Goal: Task Accomplishment & Management: Complete application form

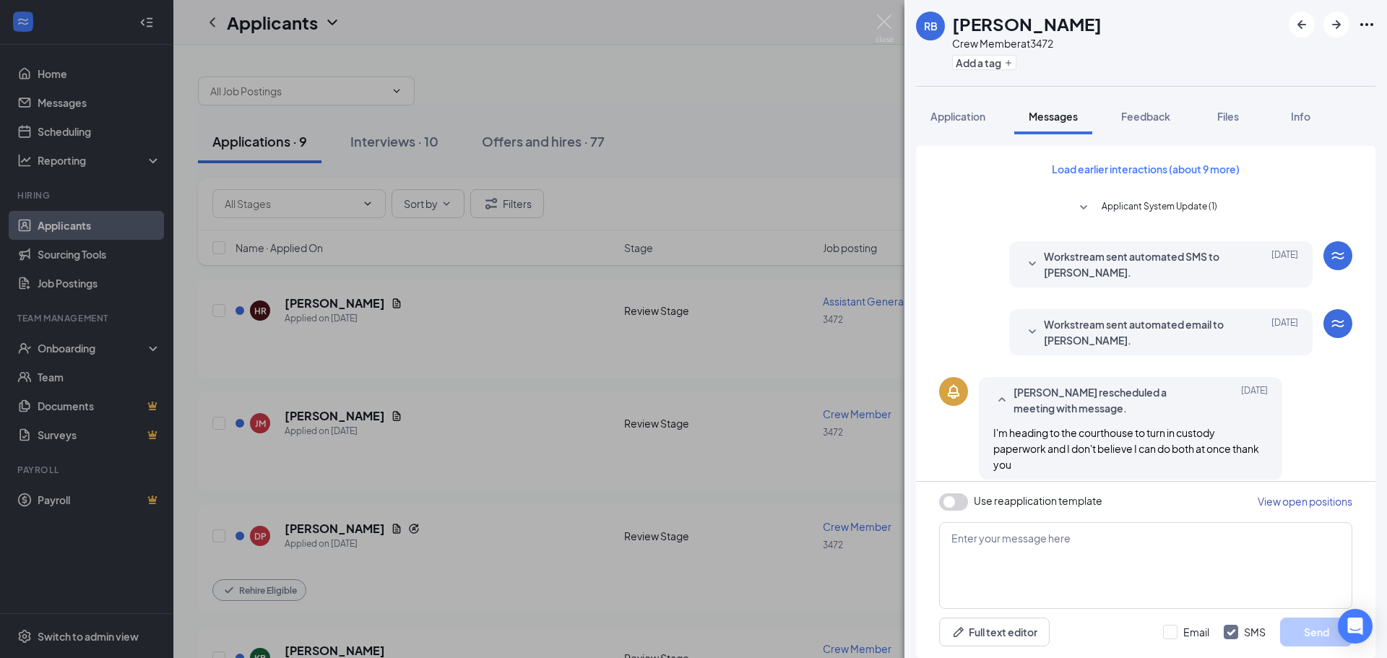
click at [749, 65] on div "RB [PERSON_NAME] Crew Member at 3472 Add a tag Application Messages Feedback Fi…" at bounding box center [693, 329] width 1387 height 658
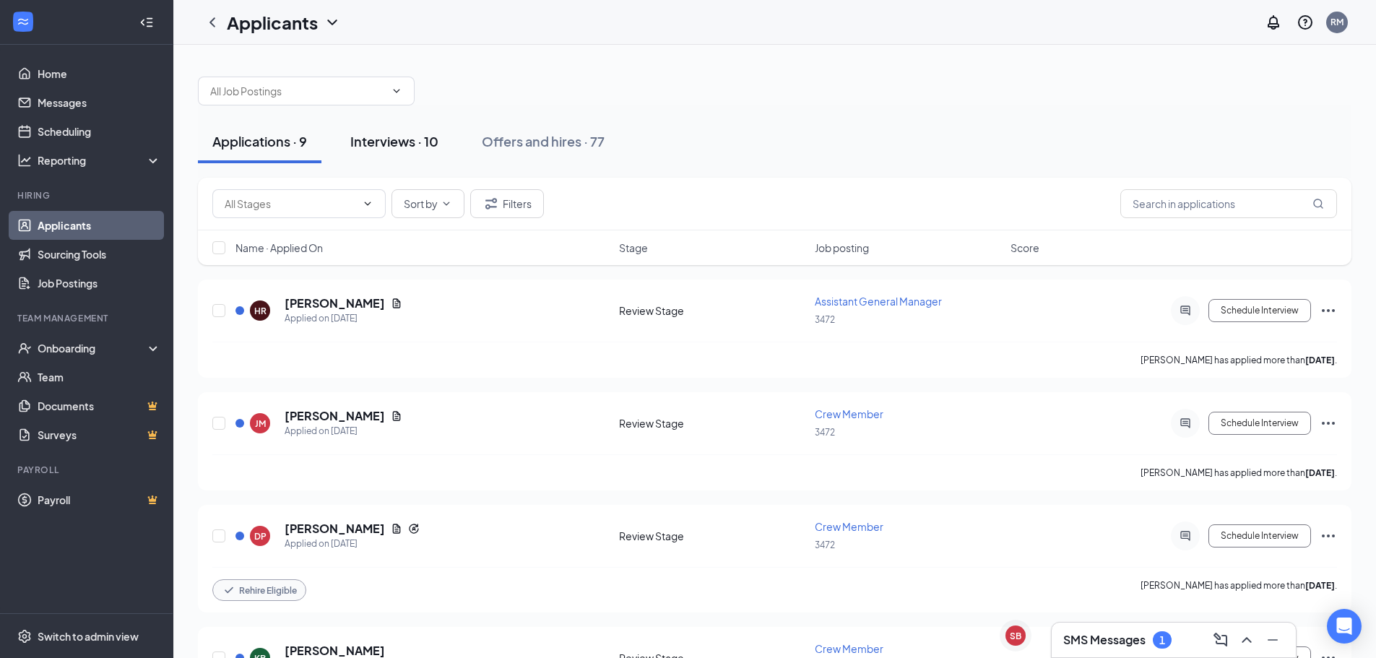
click at [389, 139] on div "Interviews · 10" at bounding box center [394, 141] width 88 height 18
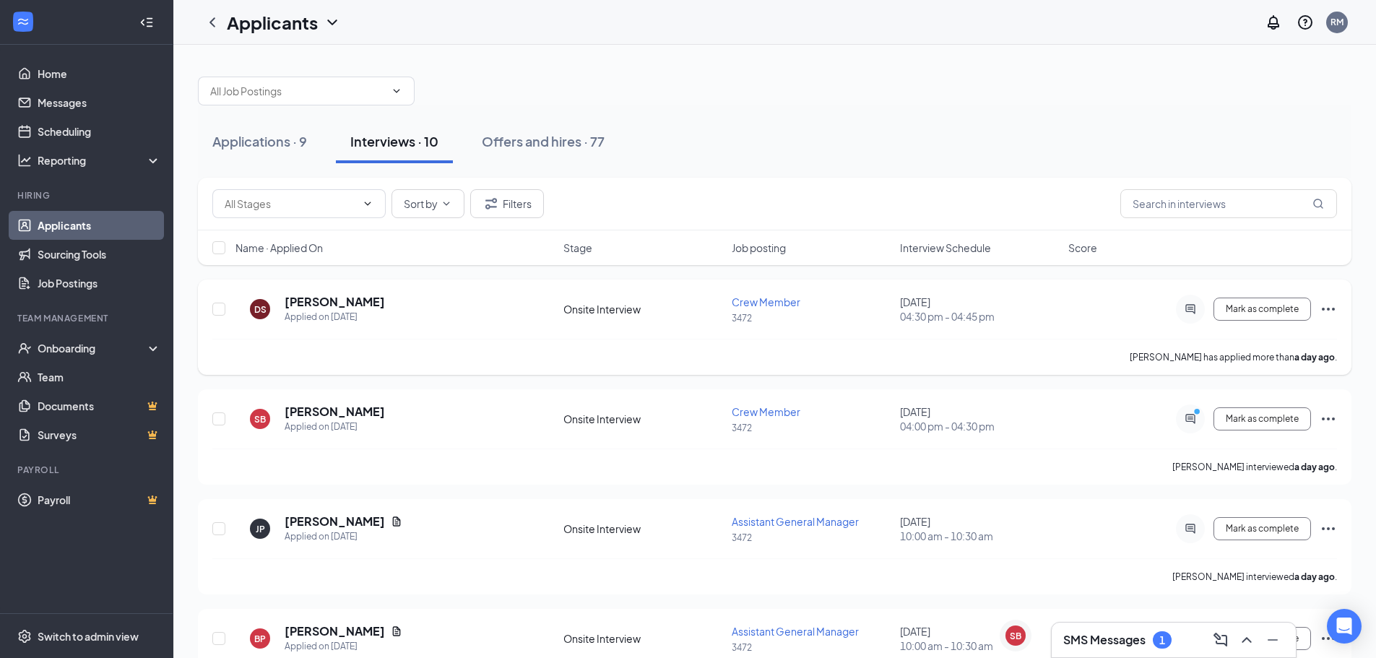
click at [1331, 310] on icon "Ellipses" at bounding box center [1328, 308] width 17 height 17
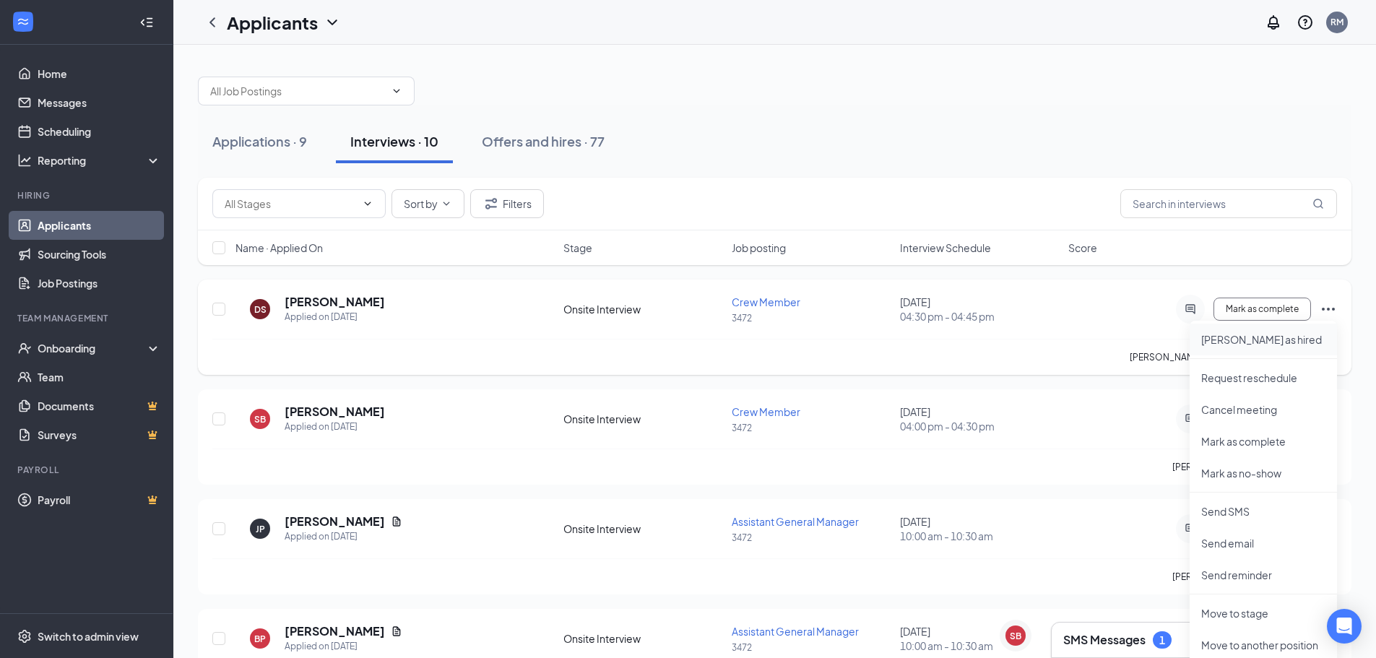
click at [1271, 336] on p "[PERSON_NAME] as hired" at bounding box center [1263, 339] width 124 height 14
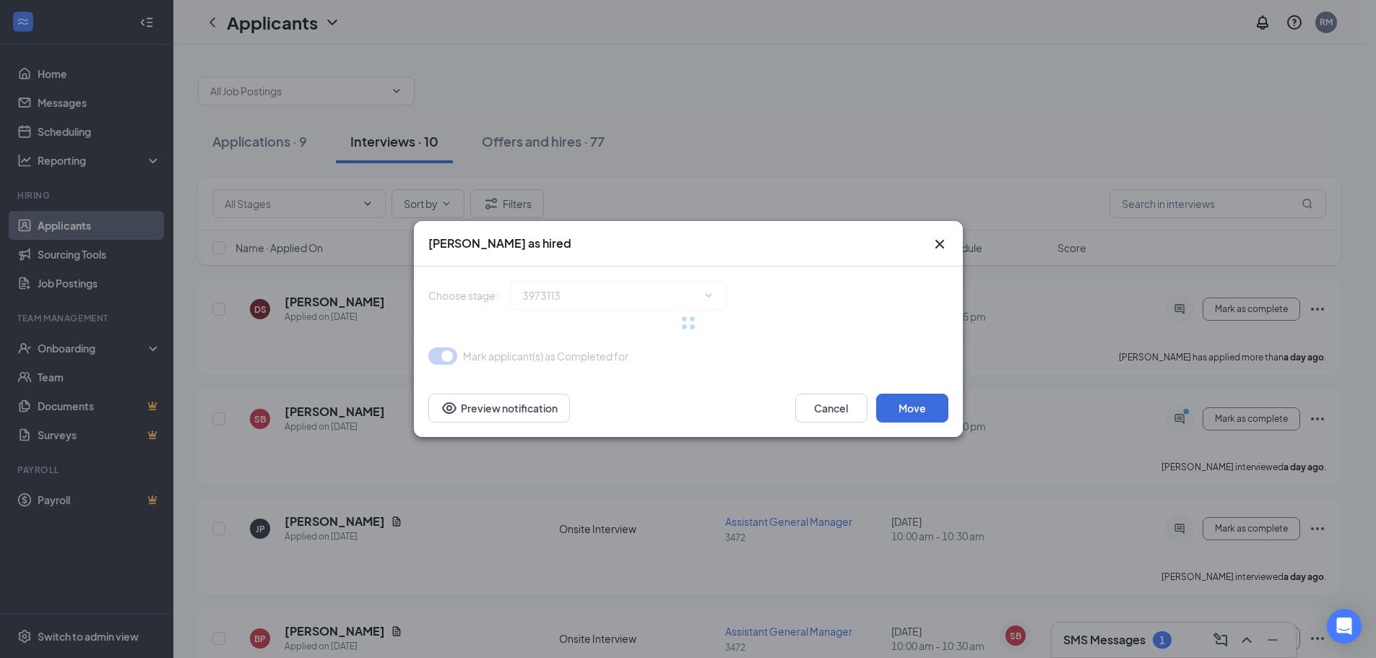
type input "Hiring Complete (final stage)"
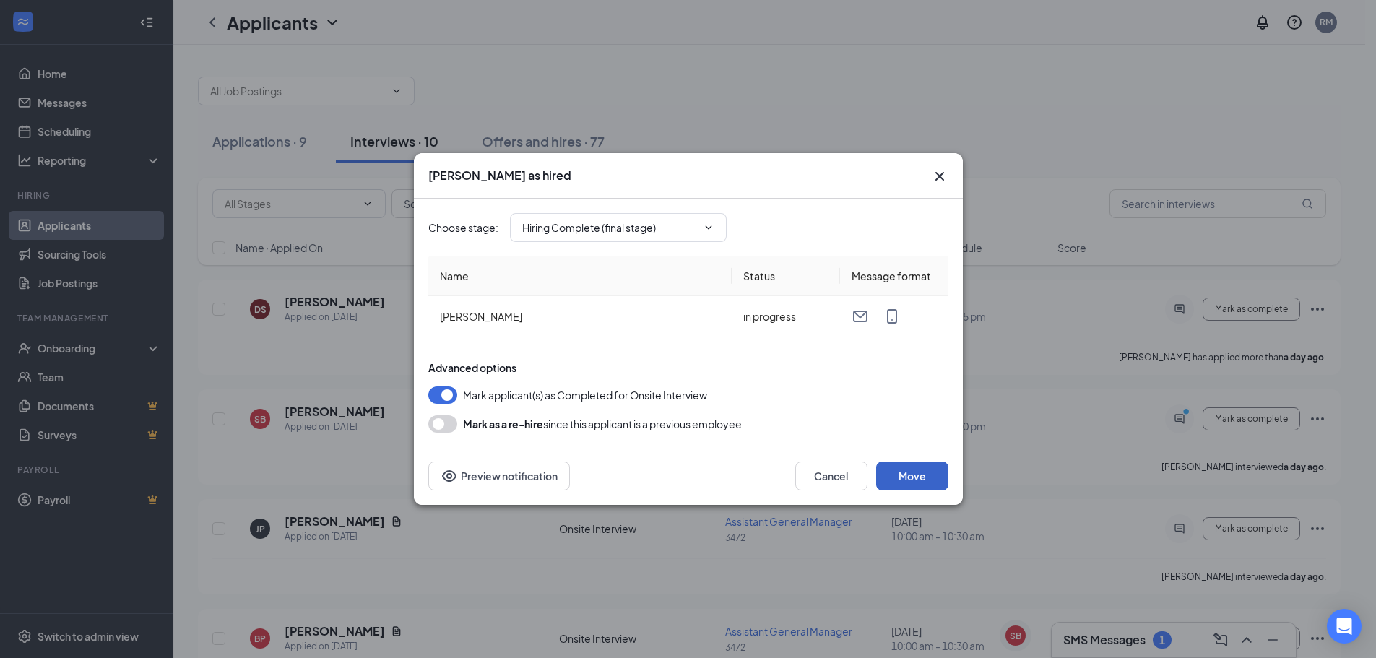
click at [927, 466] on button "Move" at bounding box center [912, 476] width 72 height 29
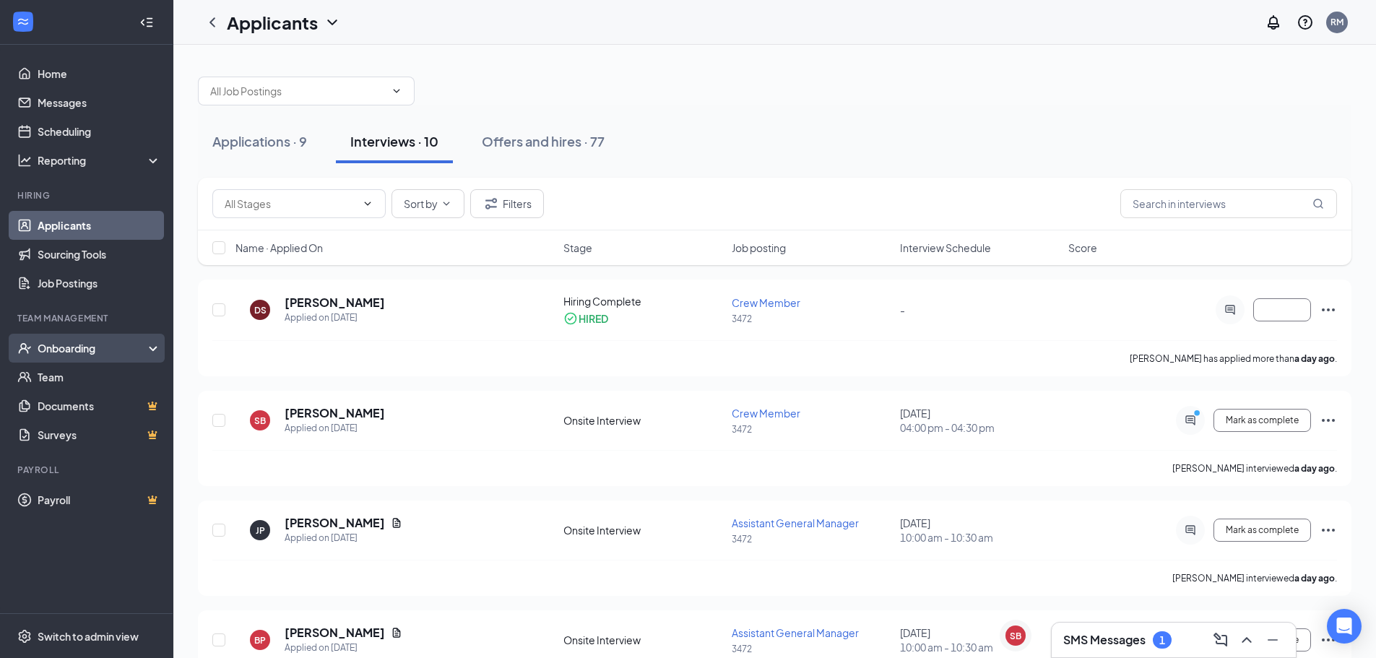
click at [100, 349] on div "Onboarding" at bounding box center [93, 348] width 111 height 14
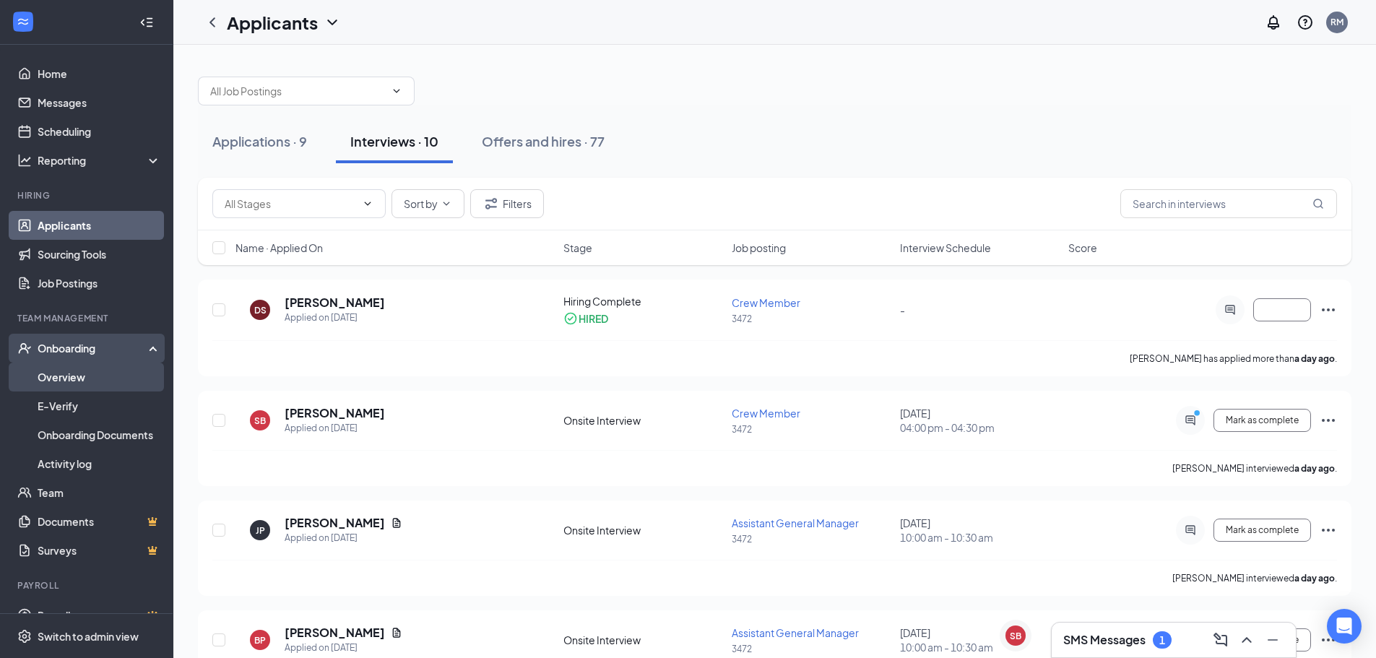
click at [93, 372] on link "Overview" at bounding box center [100, 377] width 124 height 29
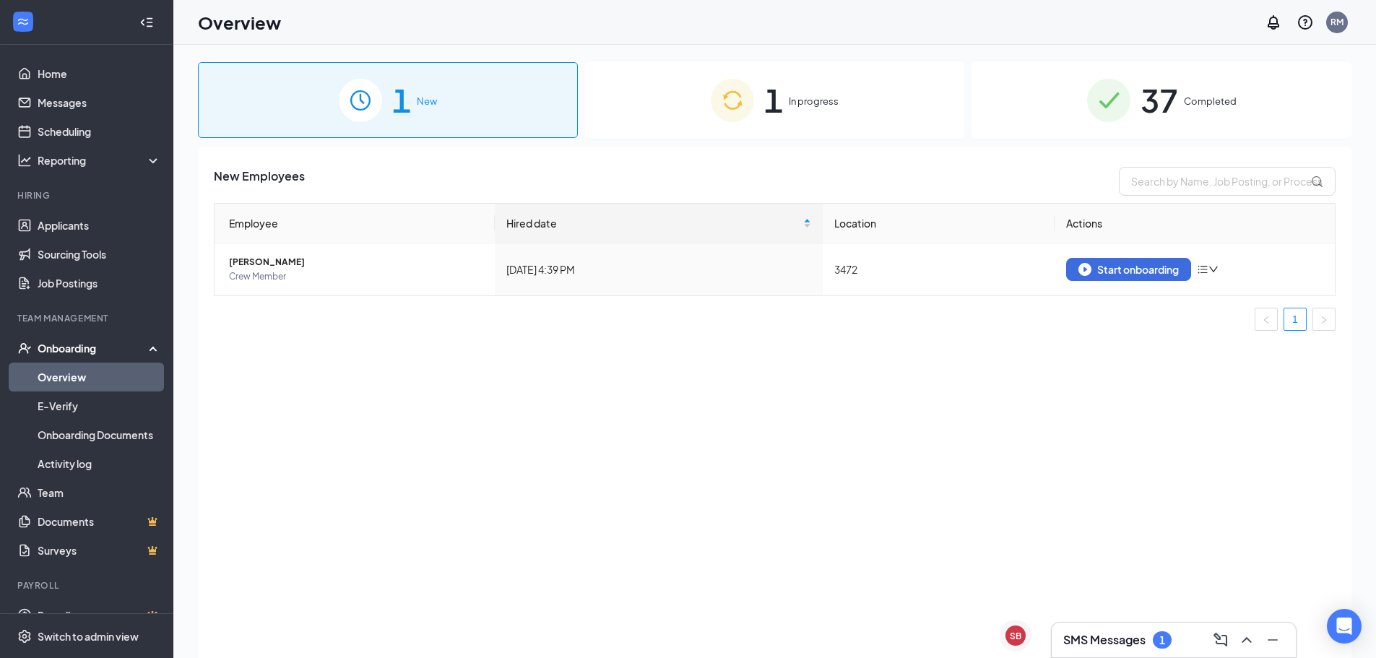
click at [810, 111] on div "1 In progress" at bounding box center [775, 100] width 380 height 76
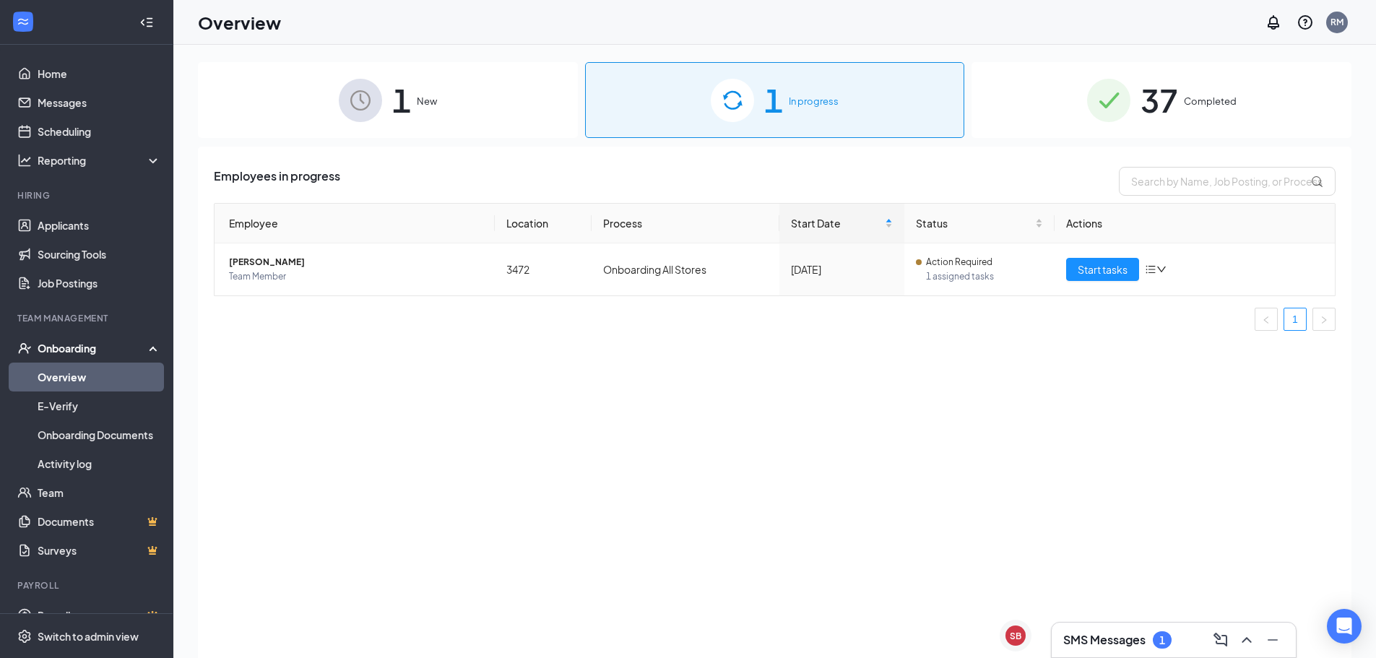
click at [446, 110] on div "1 New" at bounding box center [388, 100] width 380 height 76
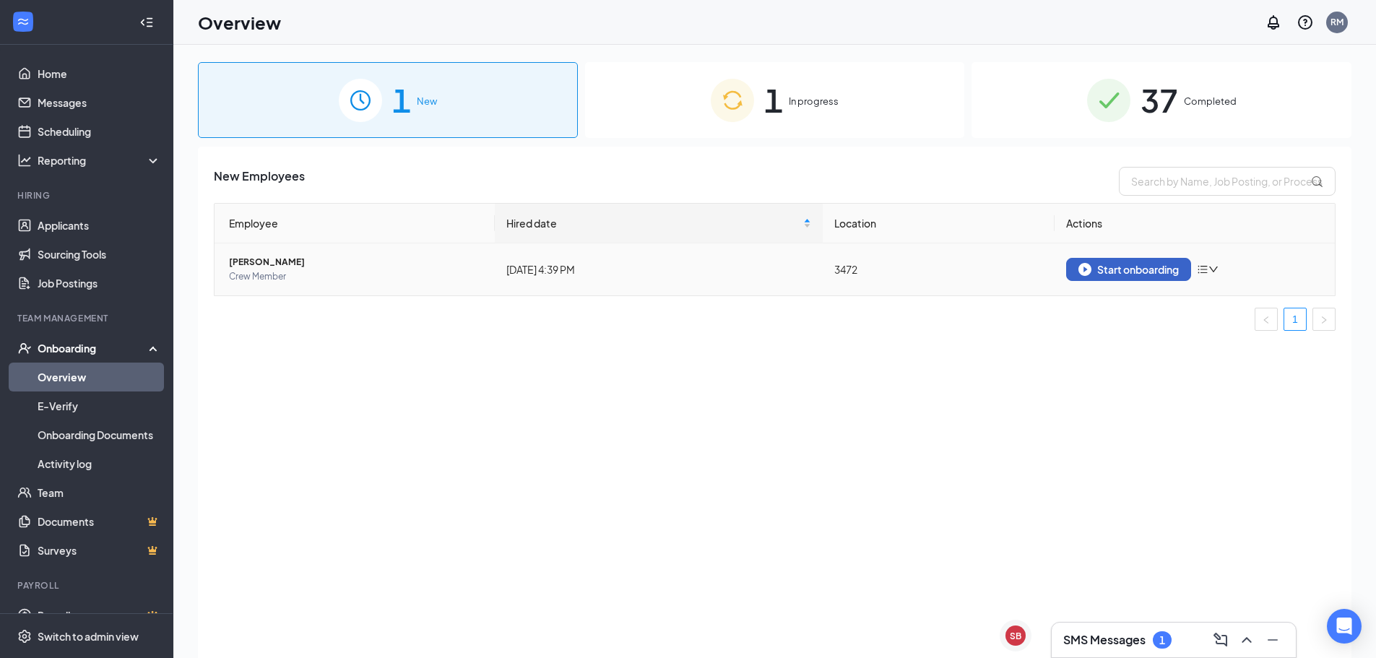
click at [1146, 269] on div "Start onboarding" at bounding box center [1128, 269] width 100 height 13
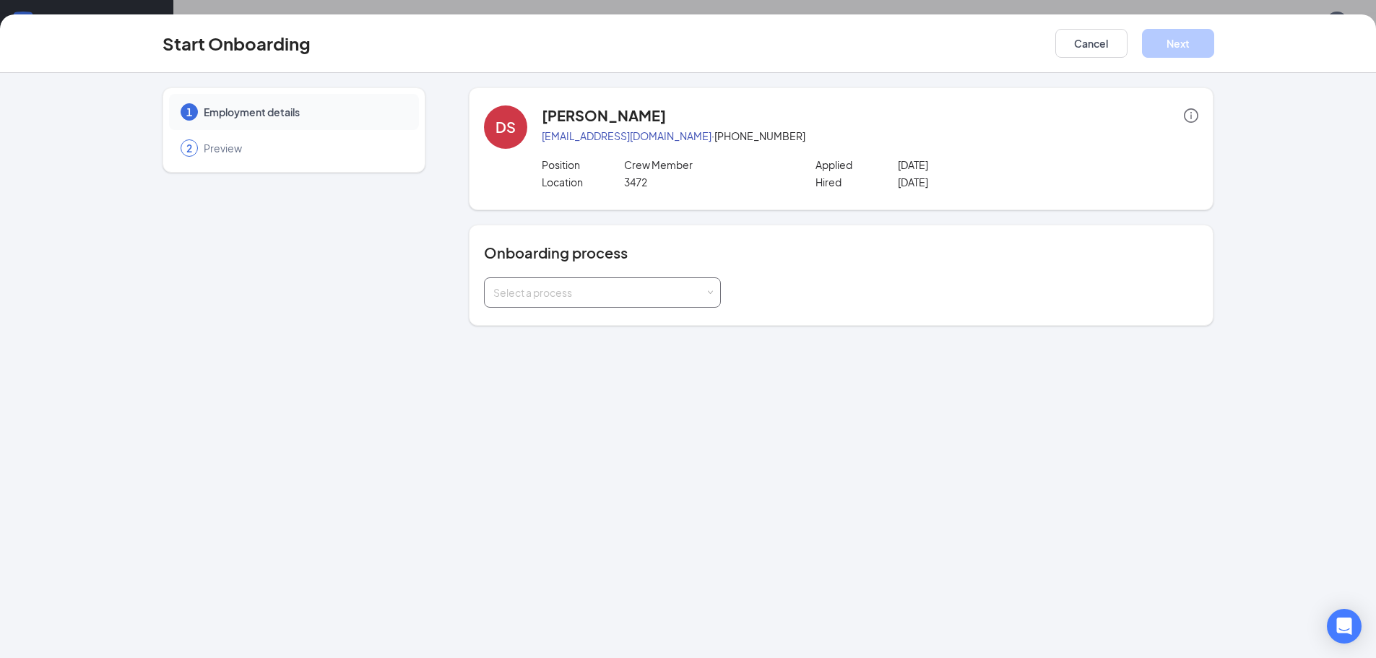
click at [689, 287] on div "Select a process" at bounding box center [599, 292] width 212 height 14
click at [651, 329] on li "Onboarding All Stores" at bounding box center [602, 324] width 237 height 26
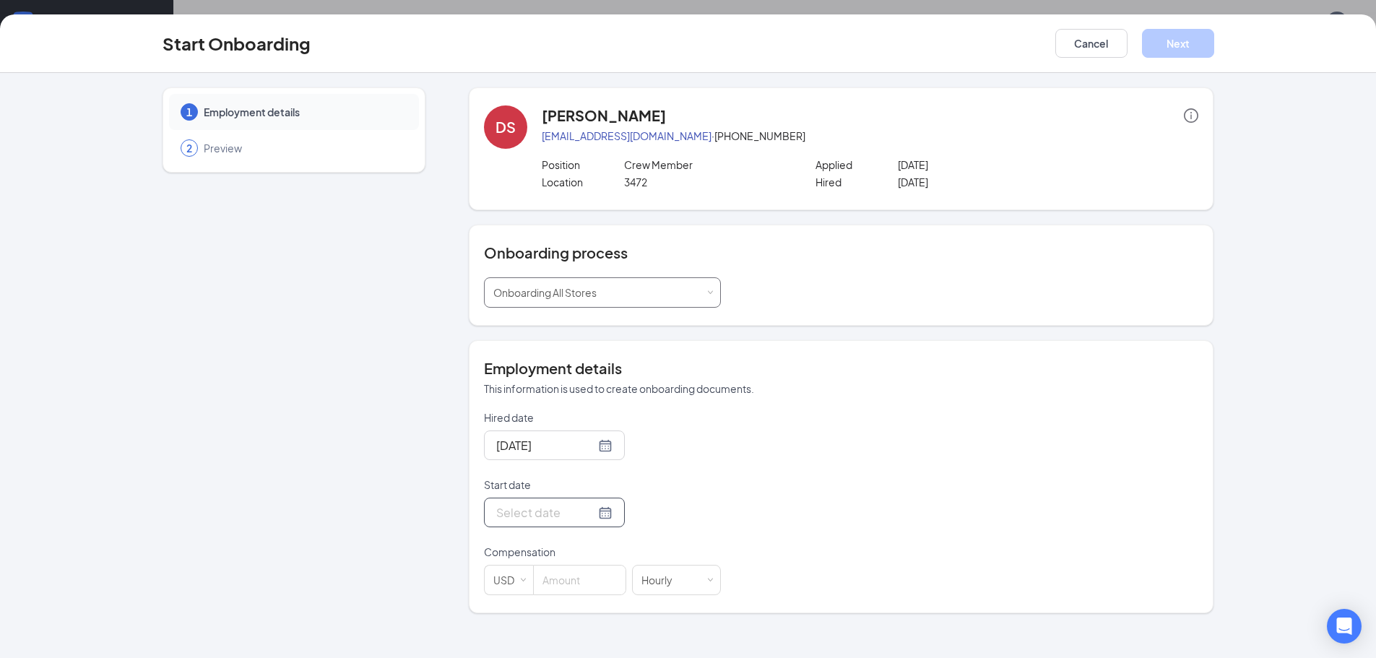
scroll to position [65, 0]
click at [594, 516] on div at bounding box center [554, 512] width 116 height 18
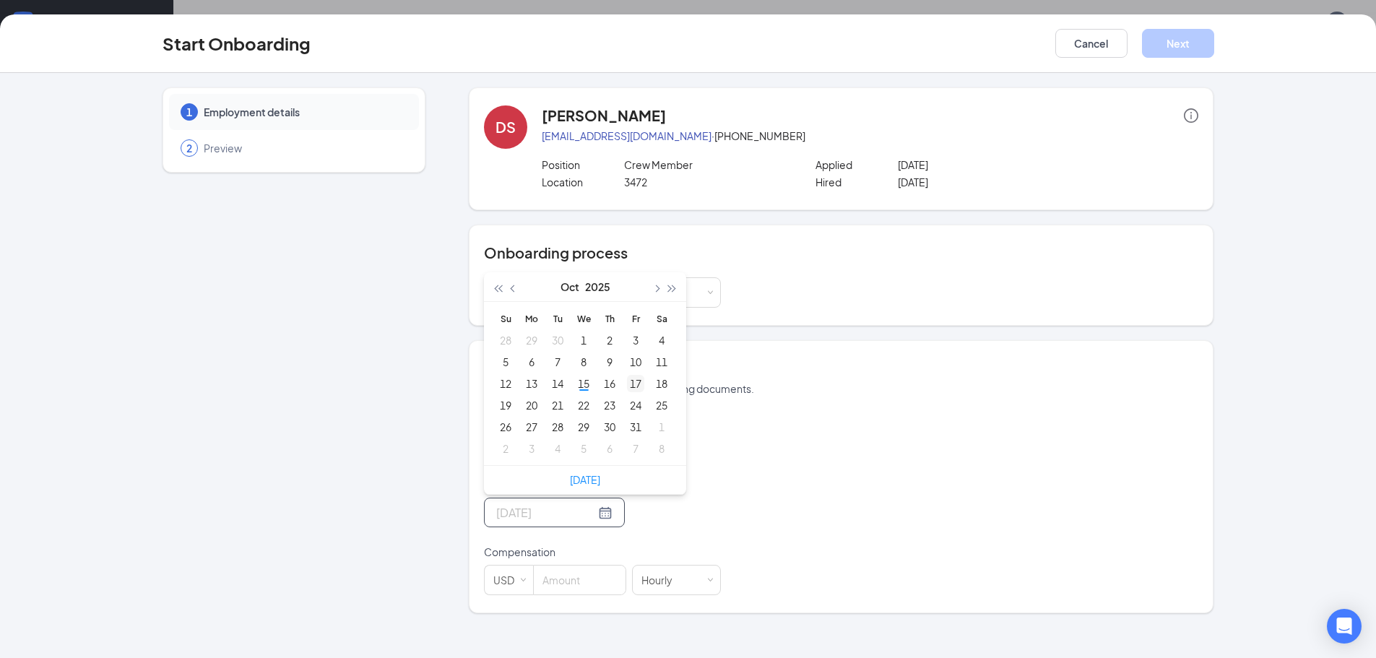
type input "[DATE]"
click at [634, 380] on div "17" at bounding box center [635, 383] width 17 height 17
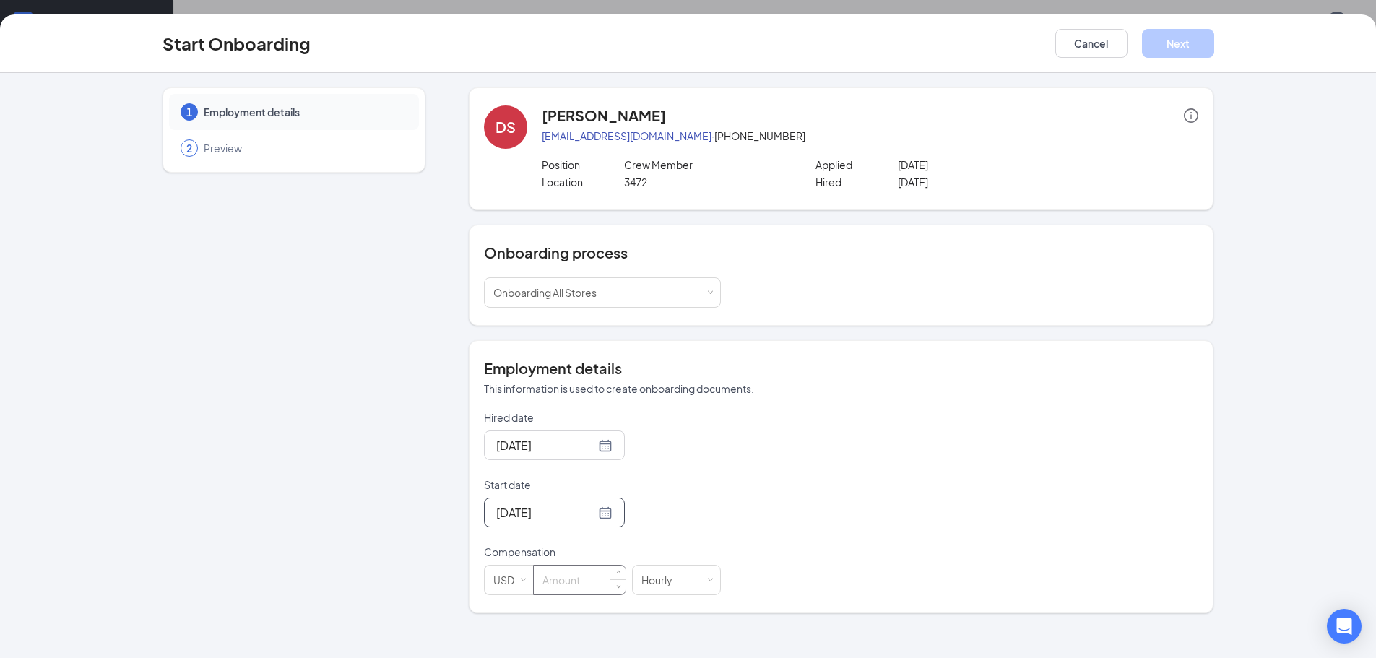
click at [586, 581] on input at bounding box center [580, 580] width 92 height 29
type input "14"
click at [883, 523] on div "Hired date [DATE] Start date [DATE] [DATE] Su Mo Tu We Th Fr Sa 28 29 30 1 2 3 …" at bounding box center [841, 502] width 714 height 185
click at [1195, 35] on button "Next" at bounding box center [1178, 43] width 72 height 29
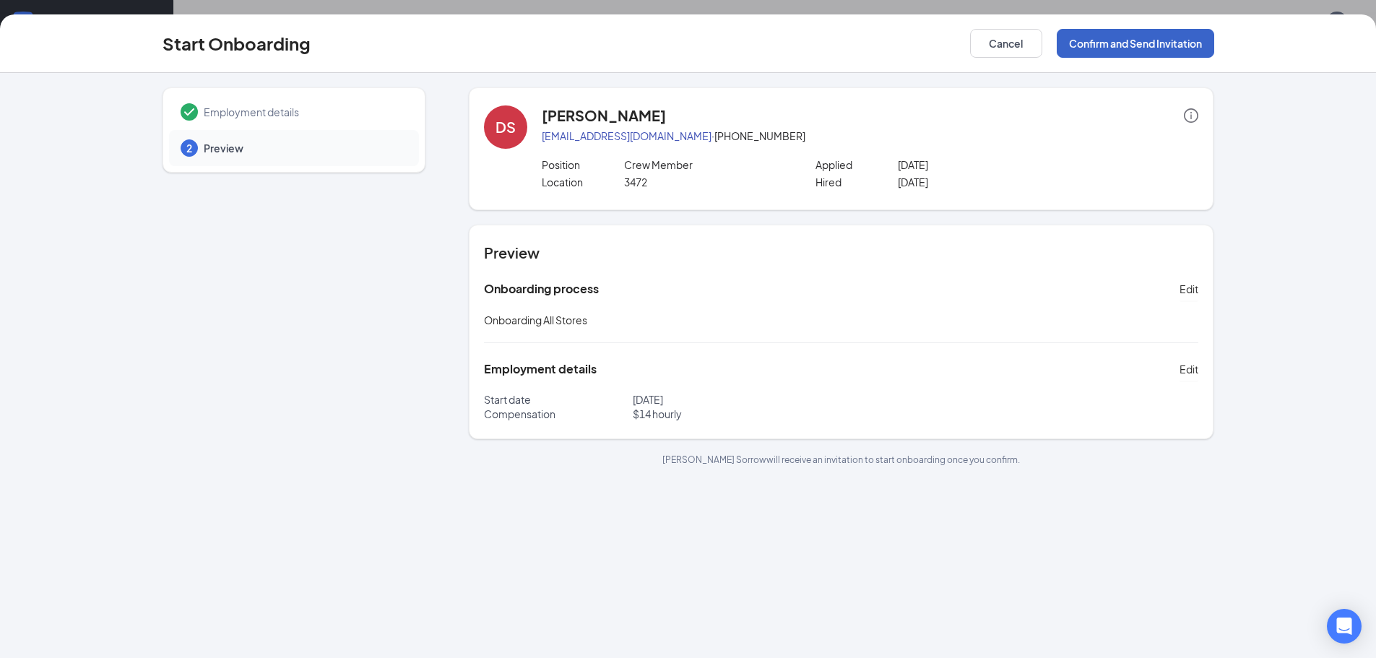
click at [1174, 48] on button "Confirm and Send Invitation" at bounding box center [1135, 43] width 157 height 29
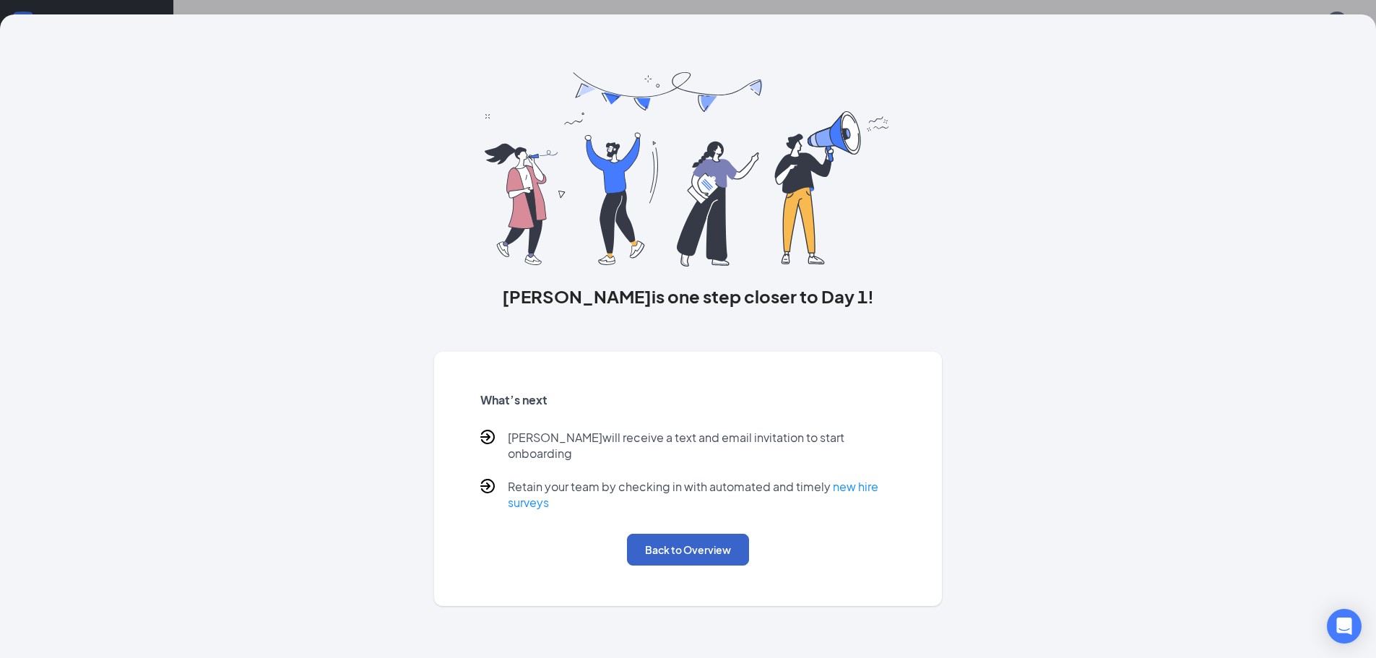
click at [701, 542] on button "Back to Overview" at bounding box center [688, 550] width 122 height 32
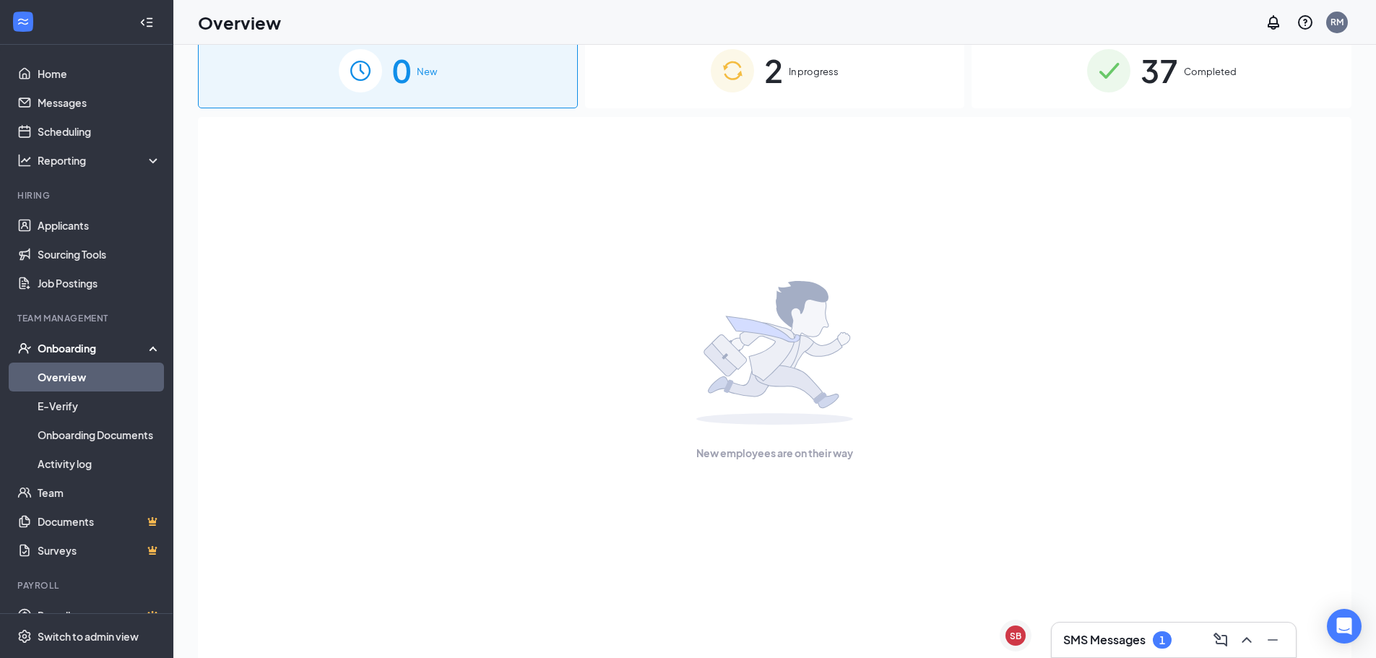
scroll to position [0, 0]
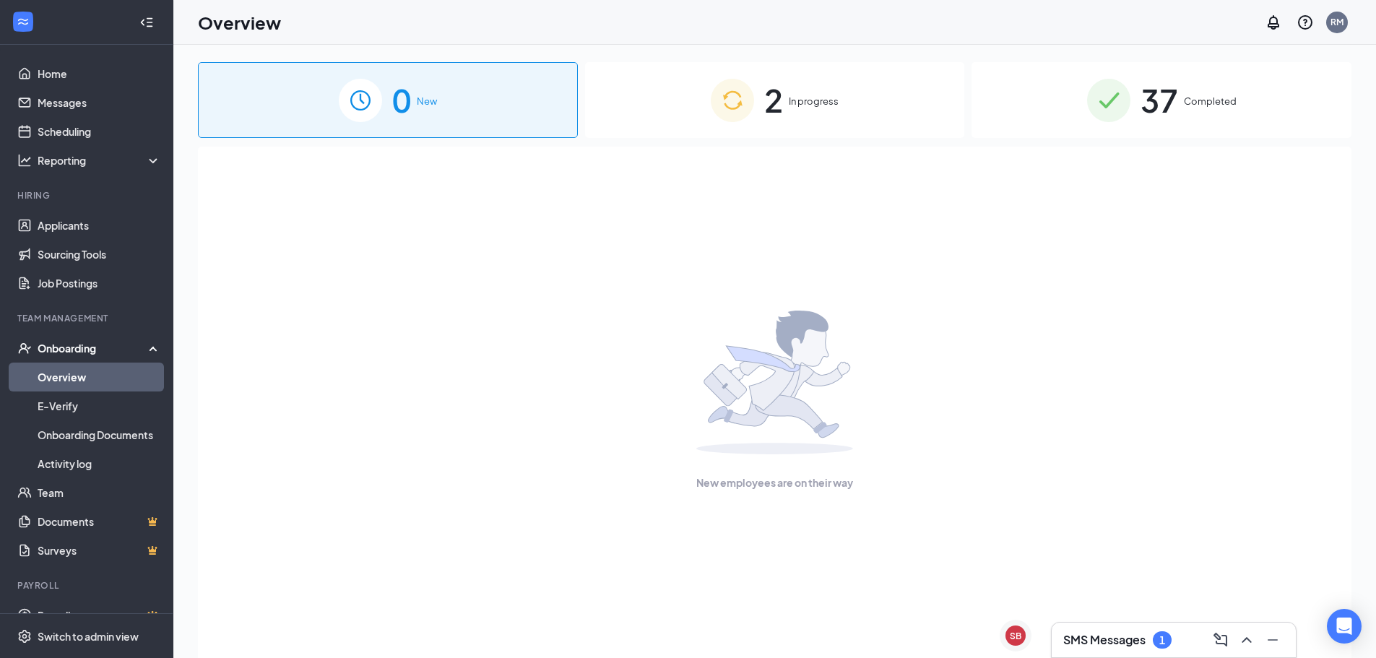
click at [827, 115] on div "2 In progress" at bounding box center [775, 100] width 380 height 76
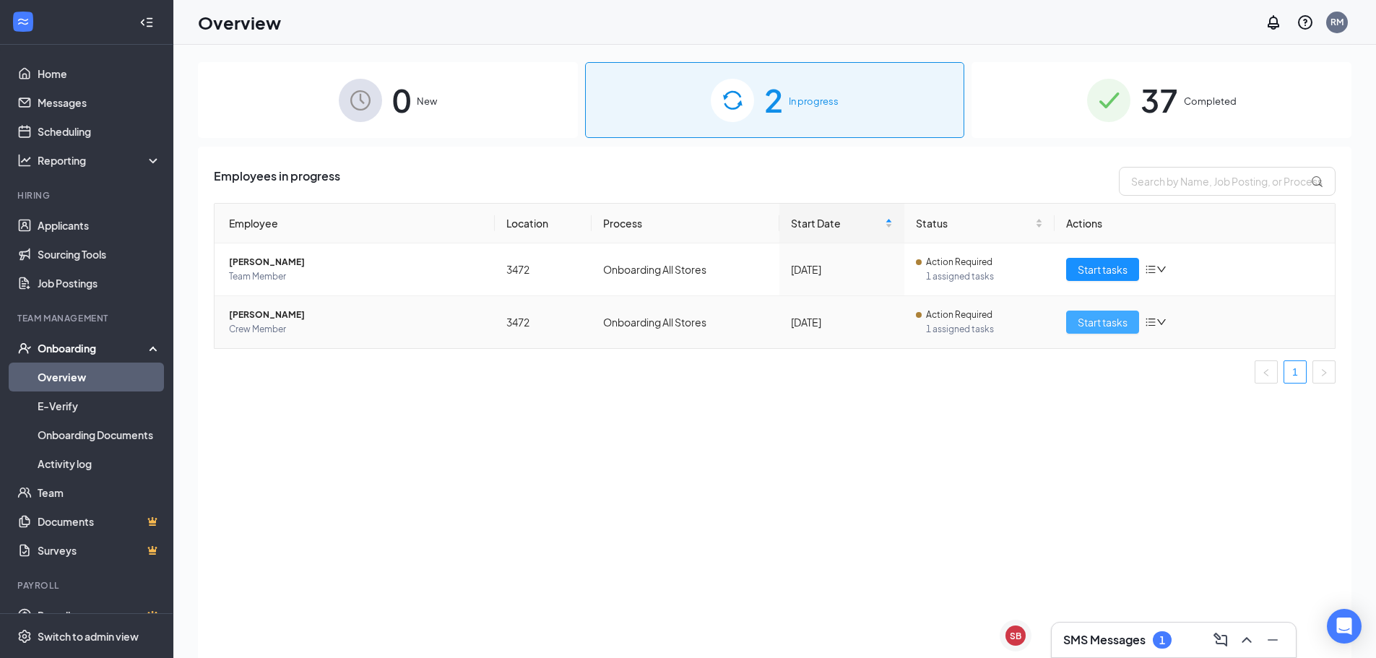
click at [1109, 323] on span "Start tasks" at bounding box center [1103, 322] width 50 height 16
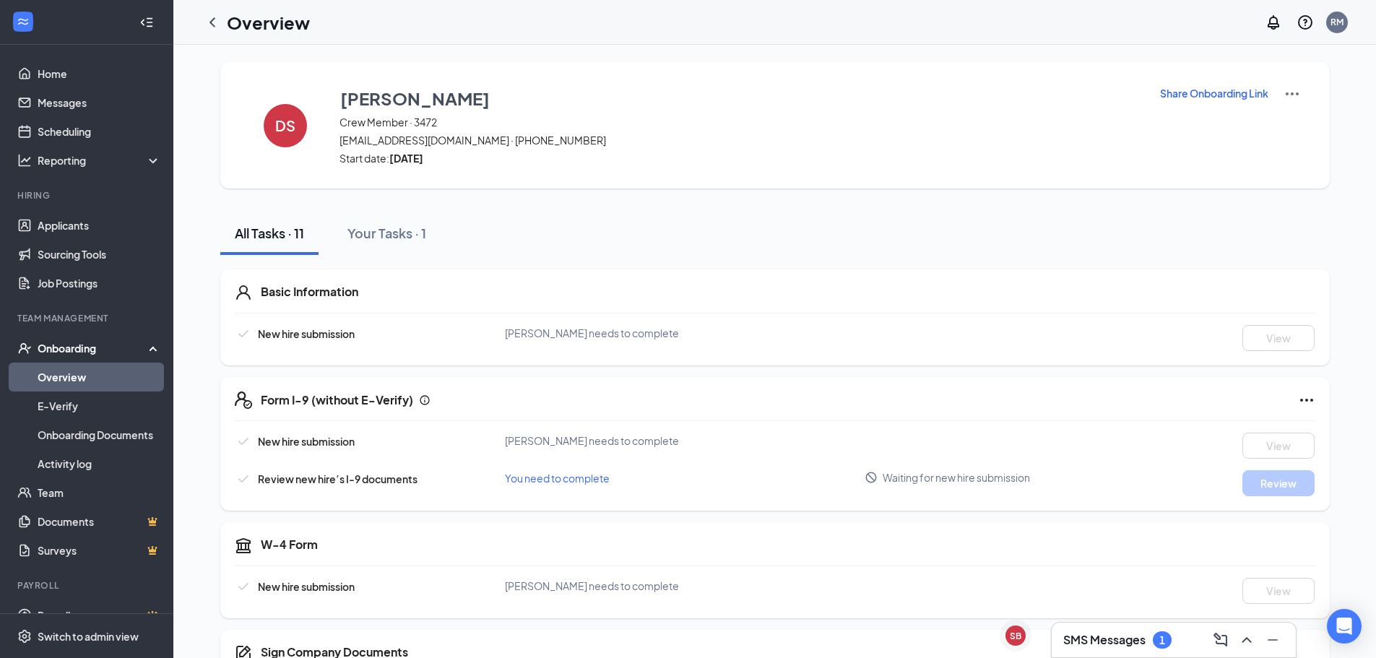
click at [1229, 95] on p "Share Onboarding Link" at bounding box center [1214, 93] width 108 height 14
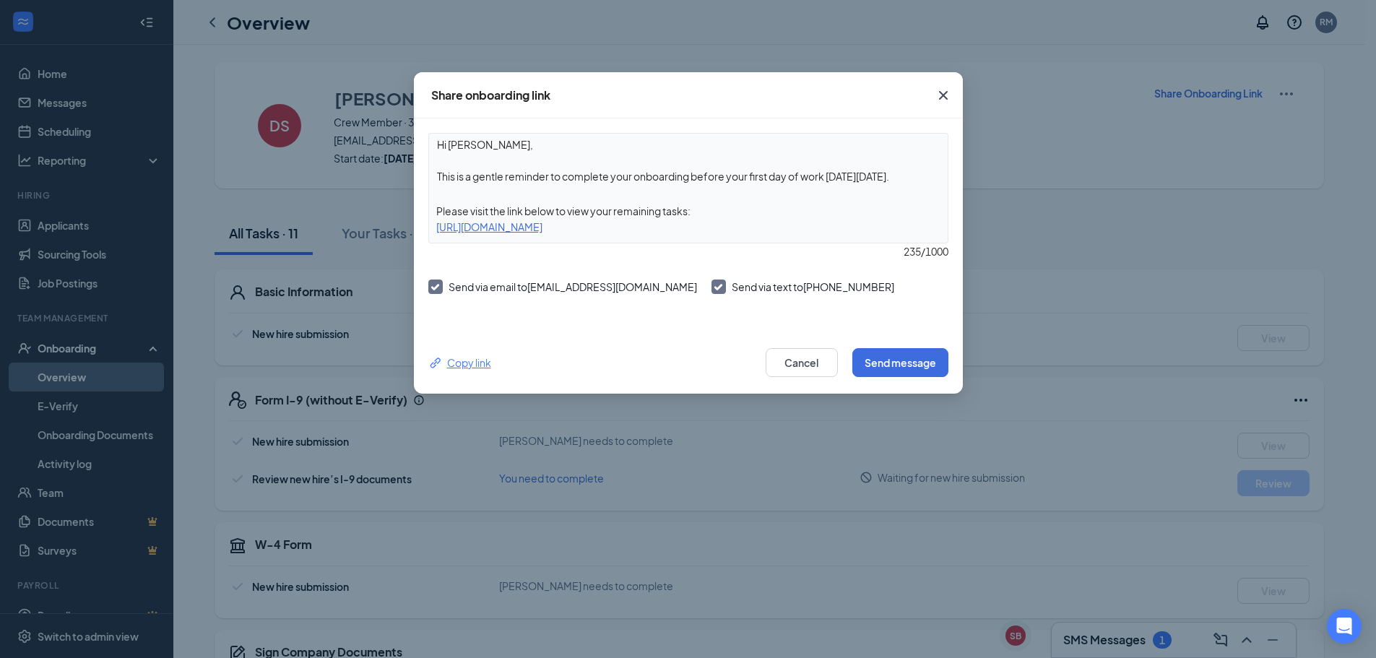
click at [476, 363] on div "Copy link" at bounding box center [459, 363] width 63 height 16
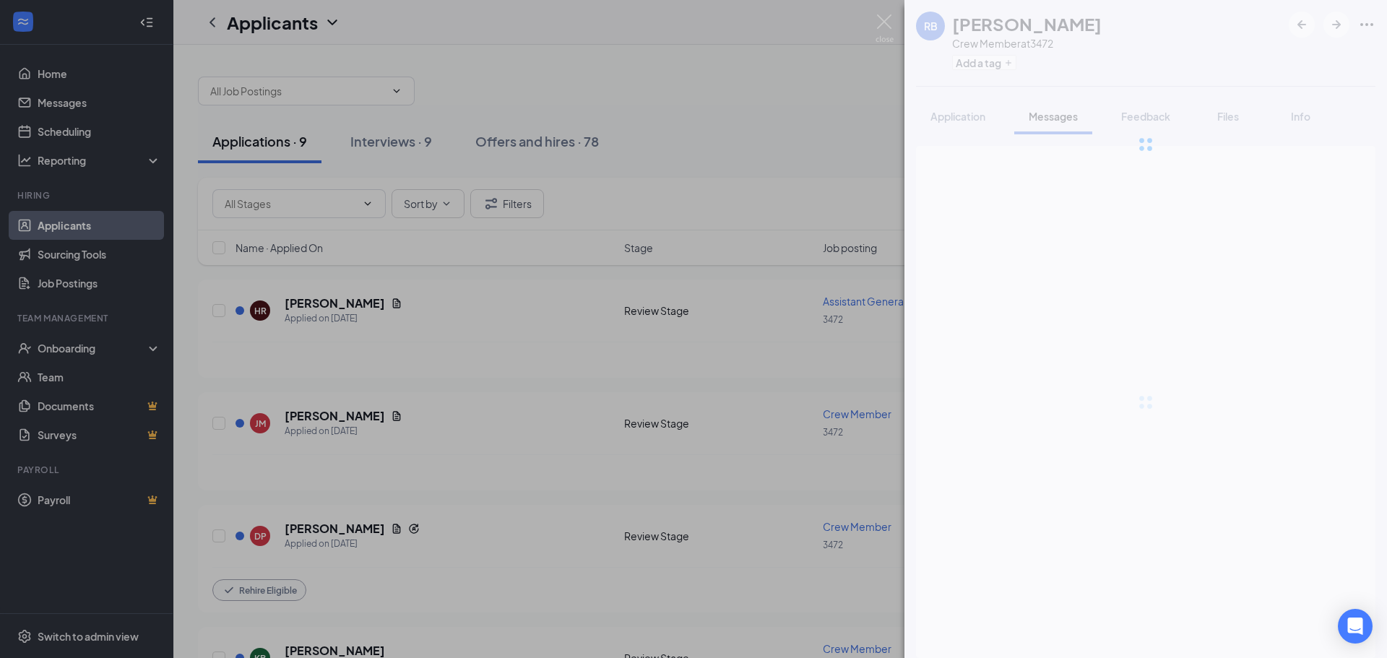
click at [111, 353] on div "RB Russell Bingamon Crew Member at 3472 Add a tag Application Messages Feedback…" at bounding box center [693, 329] width 1387 height 658
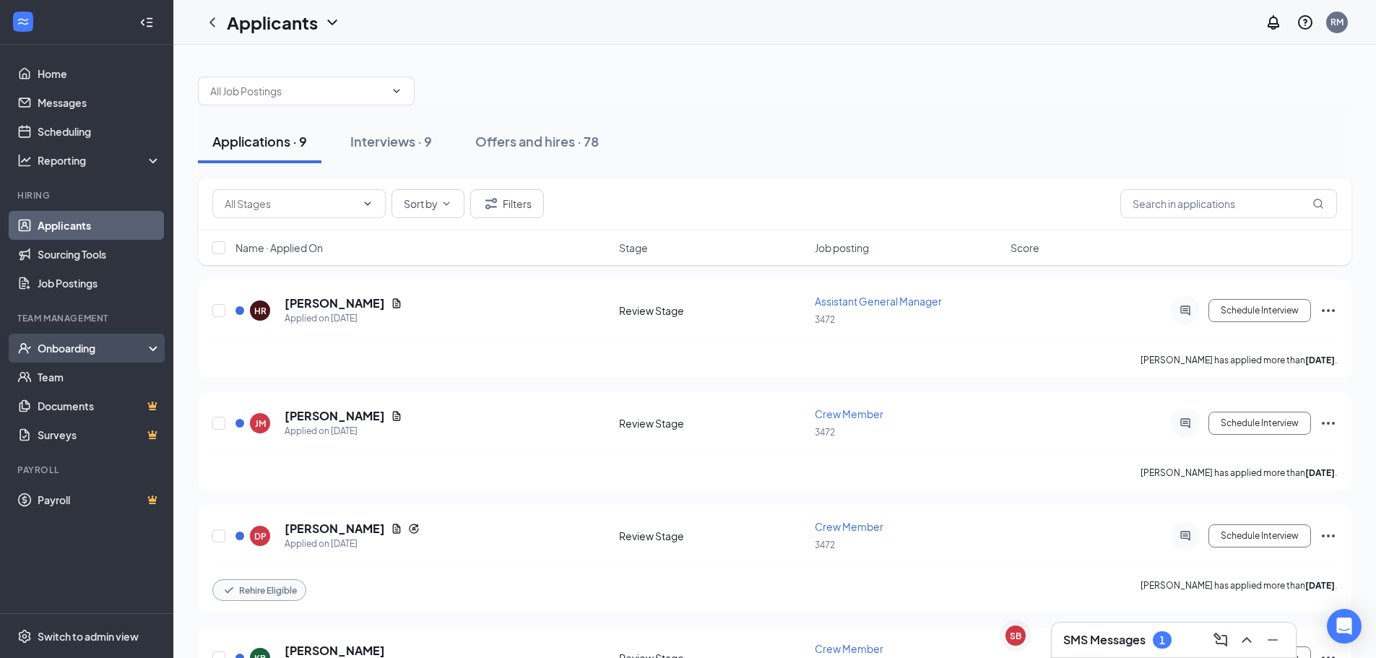
click at [111, 349] on div "Onboarding" at bounding box center [93, 348] width 111 height 14
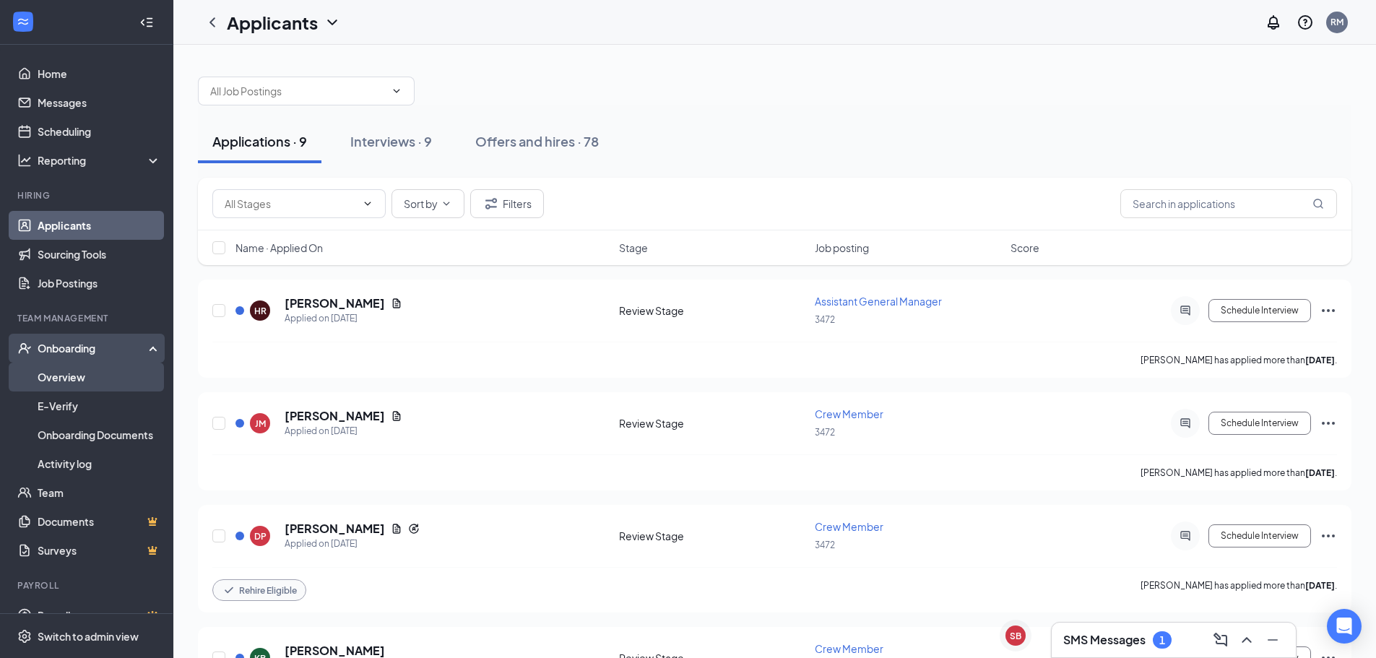
click at [119, 372] on link "Overview" at bounding box center [100, 377] width 124 height 29
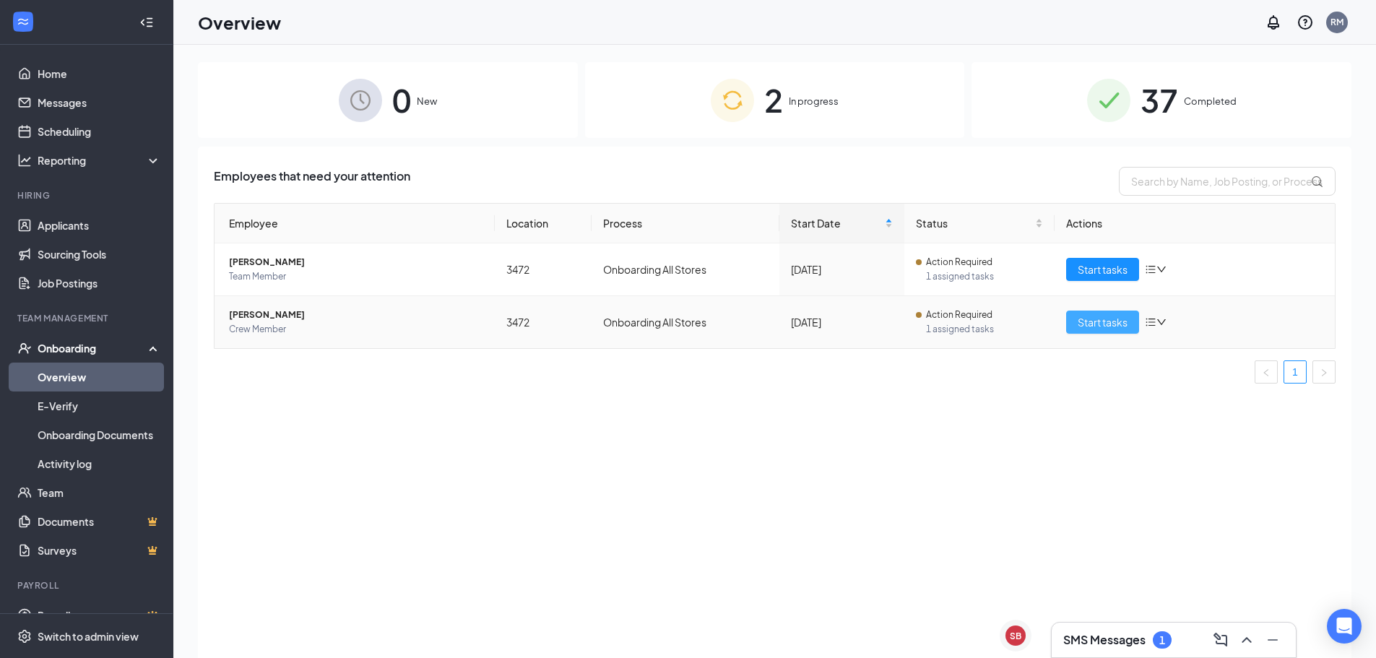
click at [1104, 325] on span "Start tasks" at bounding box center [1103, 322] width 50 height 16
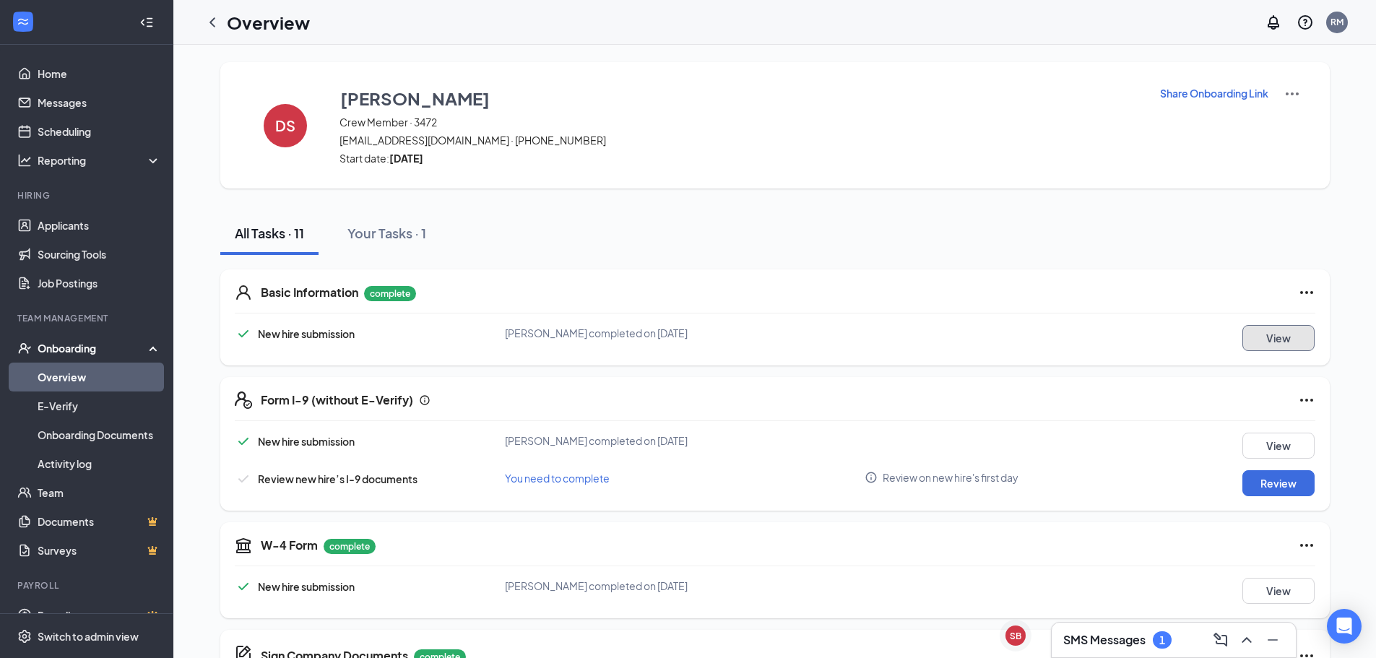
click at [1283, 339] on button "View" at bounding box center [1278, 338] width 72 height 26
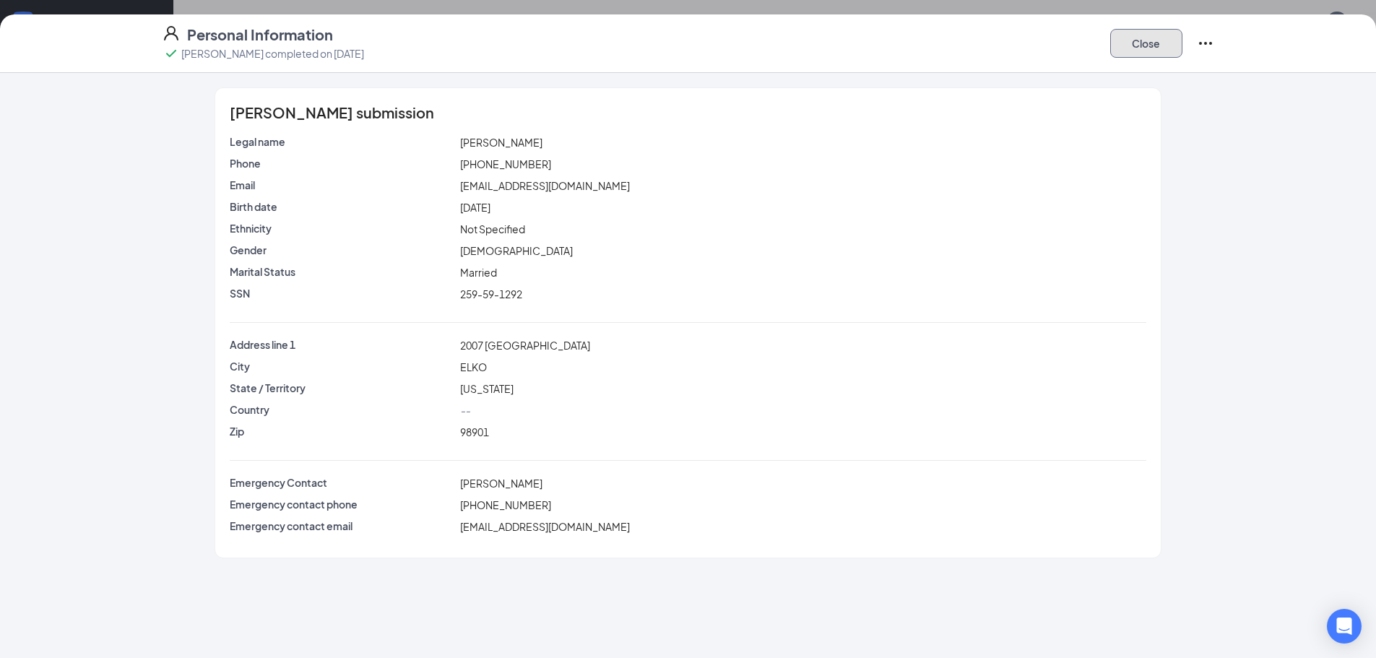
click at [1181, 51] on button "Close" at bounding box center [1146, 43] width 72 height 29
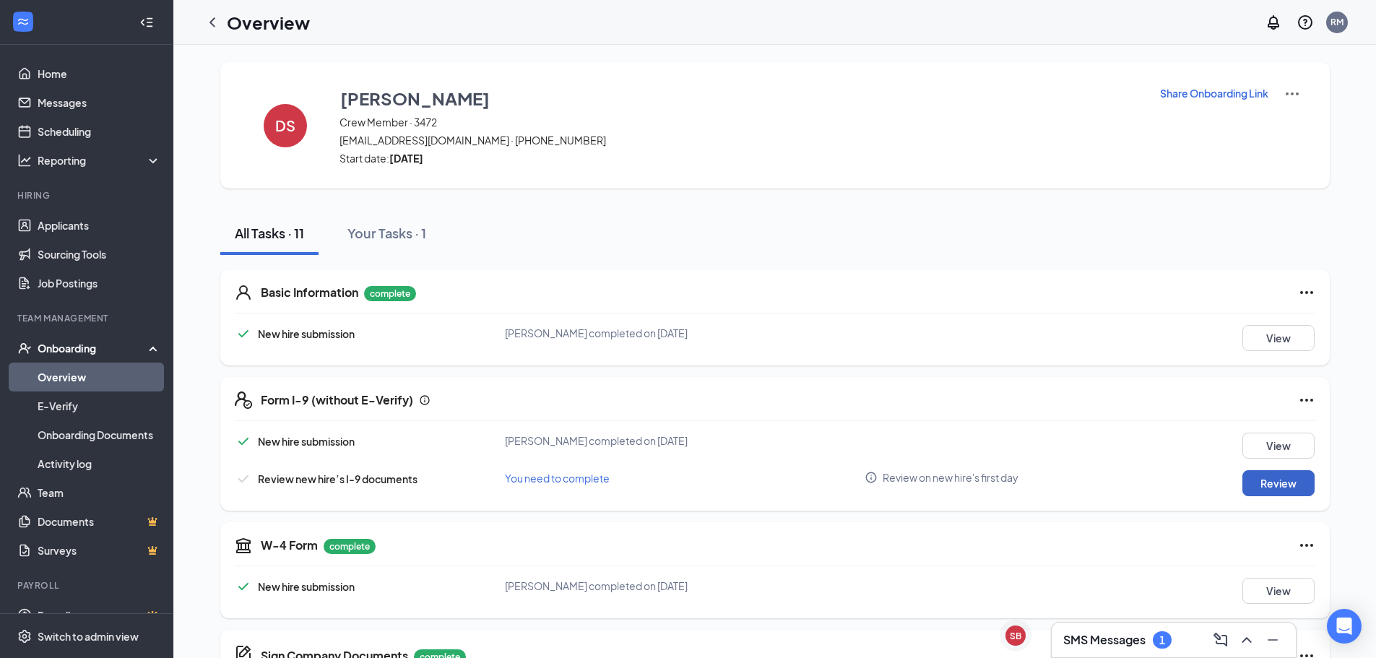
click at [1300, 485] on button "Review" at bounding box center [1278, 483] width 72 height 26
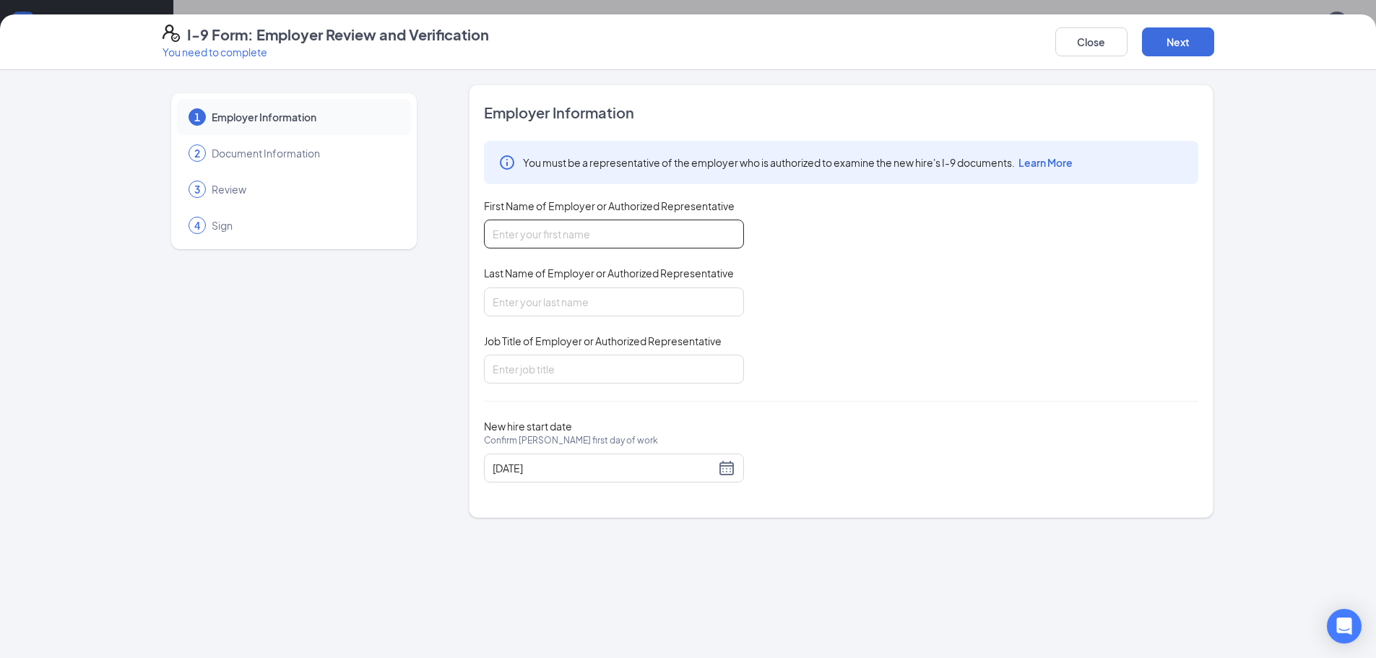
click at [602, 233] on input "First Name of Employer or Authorized Representative" at bounding box center [614, 234] width 260 height 29
type input "m"
type input "Maria"
click at [589, 289] on input "Last Name of Employer or Authorized Representative" at bounding box center [614, 301] width 260 height 29
type input "Lerma"
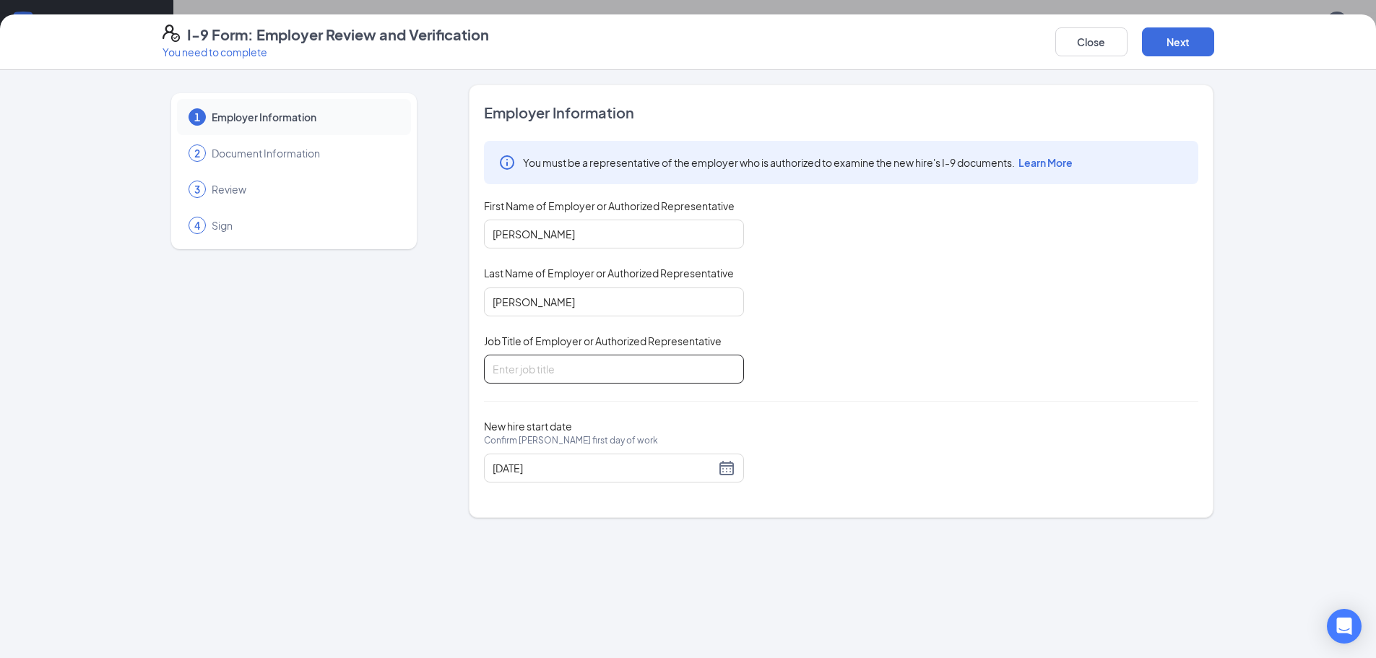
click at [581, 378] on input "Job Title of Employer or Authorized Representative" at bounding box center [614, 369] width 260 height 29
type input "GM"
click at [1183, 47] on button "Next" at bounding box center [1178, 41] width 72 height 29
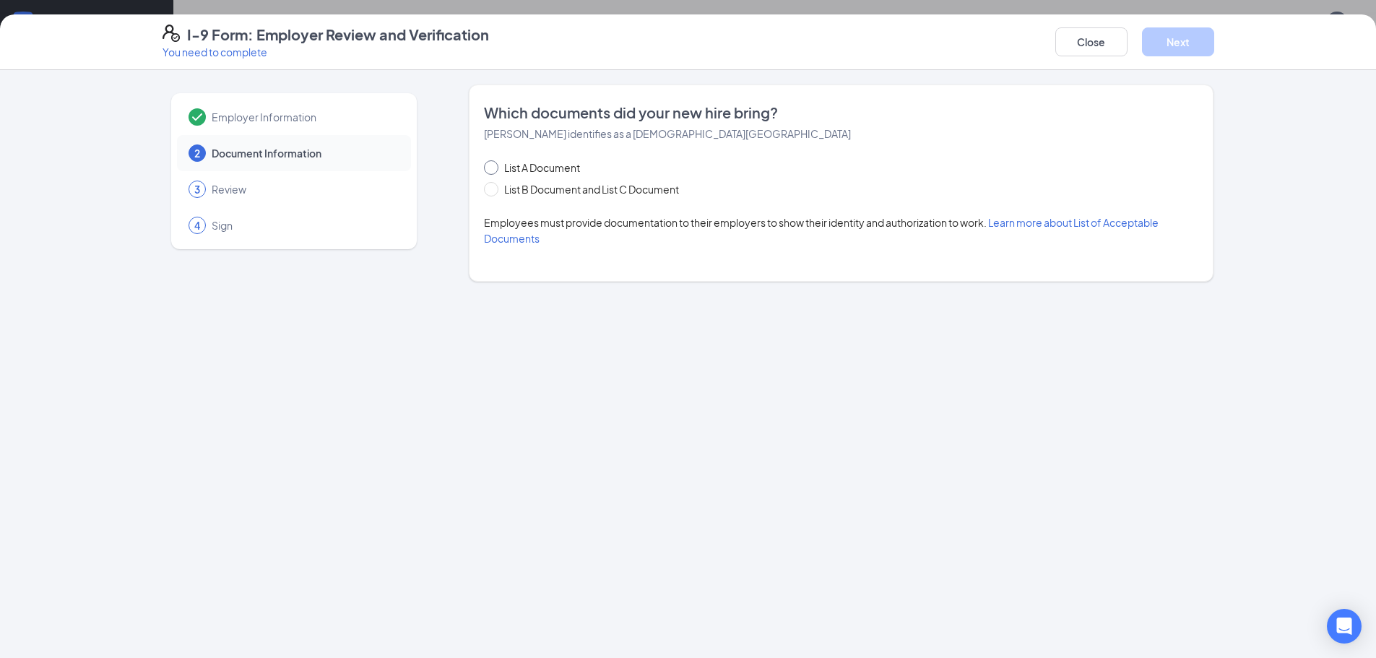
click at [490, 170] on span at bounding box center [491, 167] width 14 height 14
click at [490, 170] on input "List A Document" at bounding box center [489, 165] width 10 height 10
radio input "true"
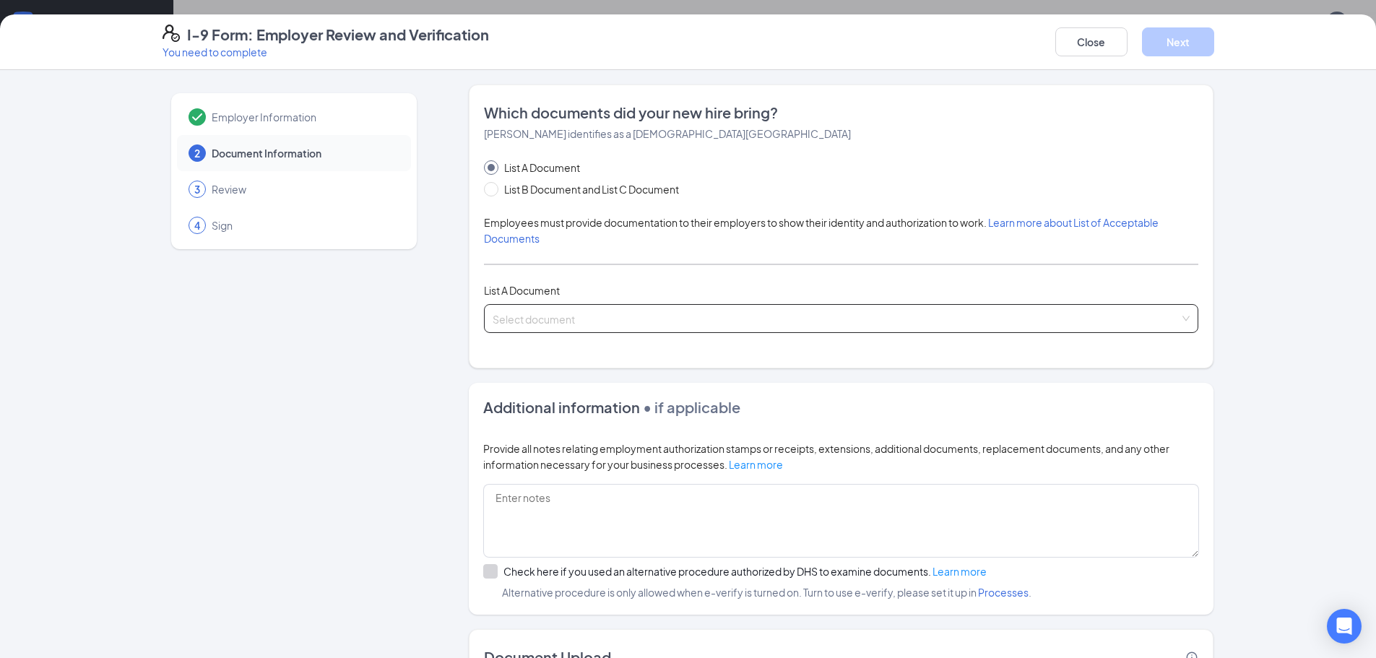
click at [529, 308] on input "search" at bounding box center [836, 316] width 687 height 22
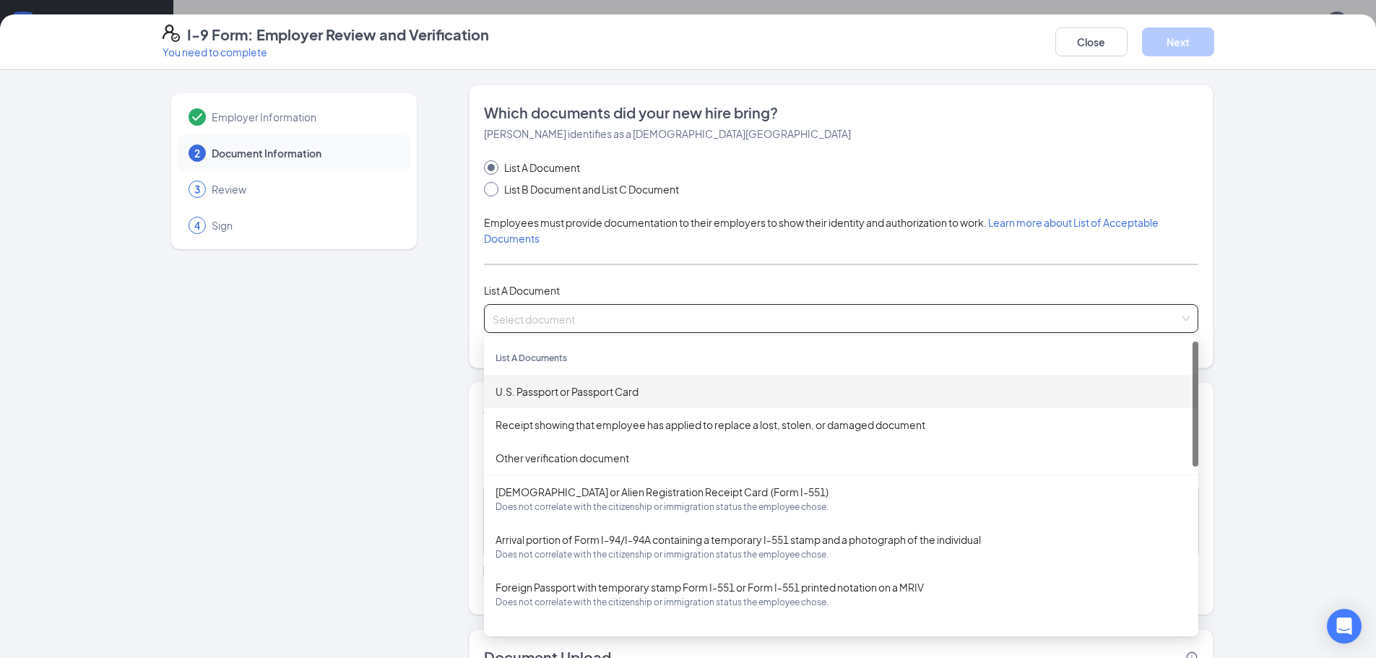
click at [484, 194] on span at bounding box center [491, 189] width 14 height 14
click at [484, 192] on input "List B Document and List C Document" at bounding box center [489, 187] width 10 height 10
radio input "true"
radio input "false"
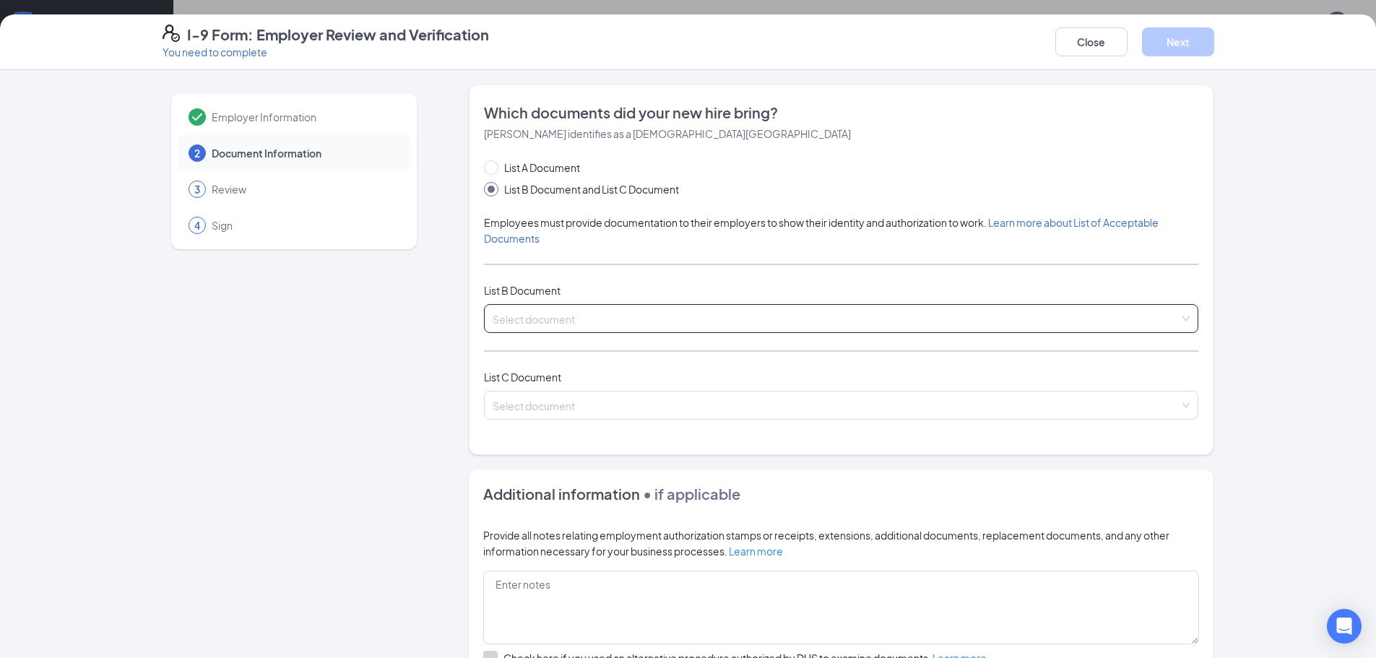
click at [745, 315] on input "search" at bounding box center [836, 316] width 687 height 22
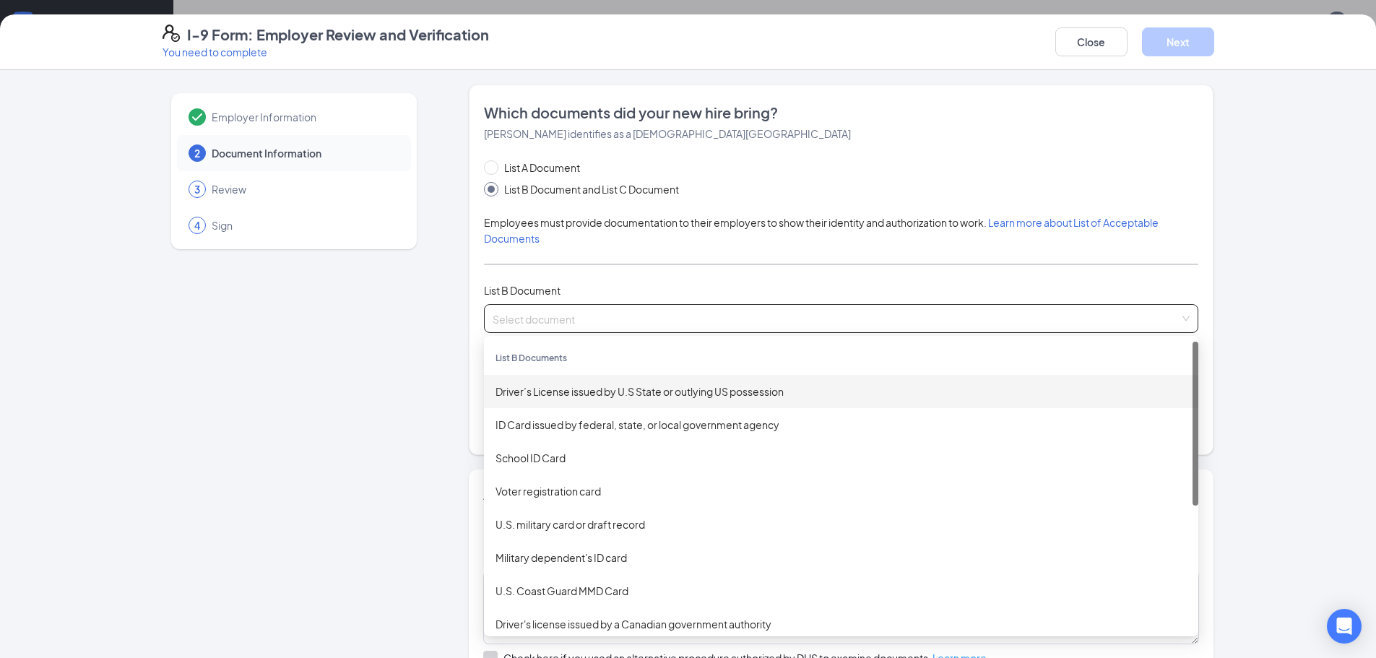
click at [717, 398] on div "Driver’s License issued by U.S State or outlying US possession" at bounding box center [840, 392] width 691 height 16
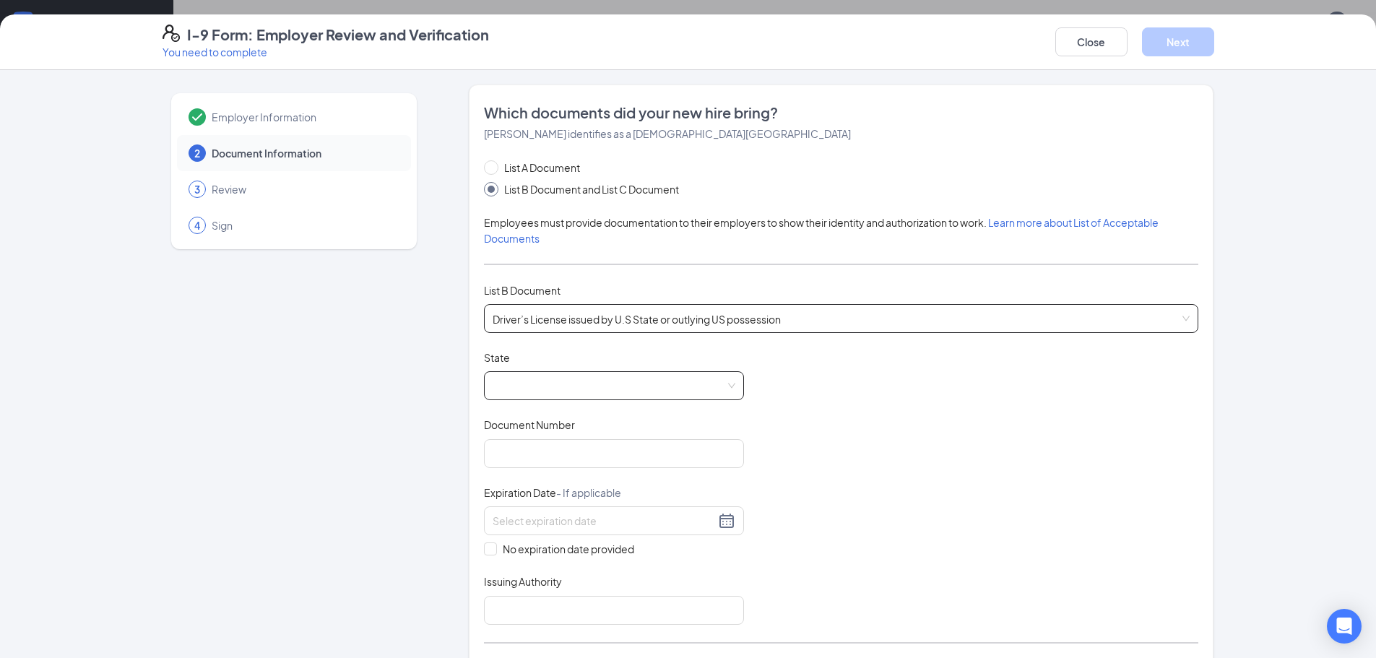
click at [585, 396] on span at bounding box center [614, 385] width 243 height 27
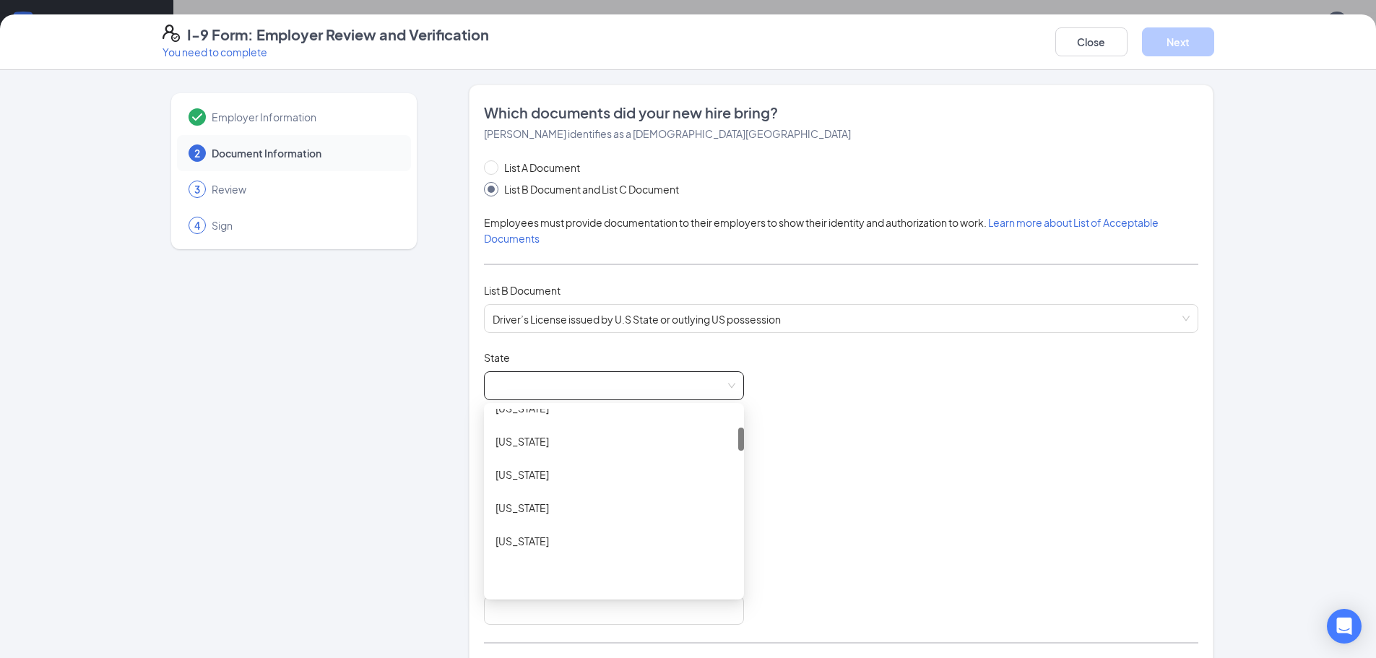
scroll to position [144, 0]
click at [586, 483] on div "Colorado" at bounding box center [613, 480] width 237 height 16
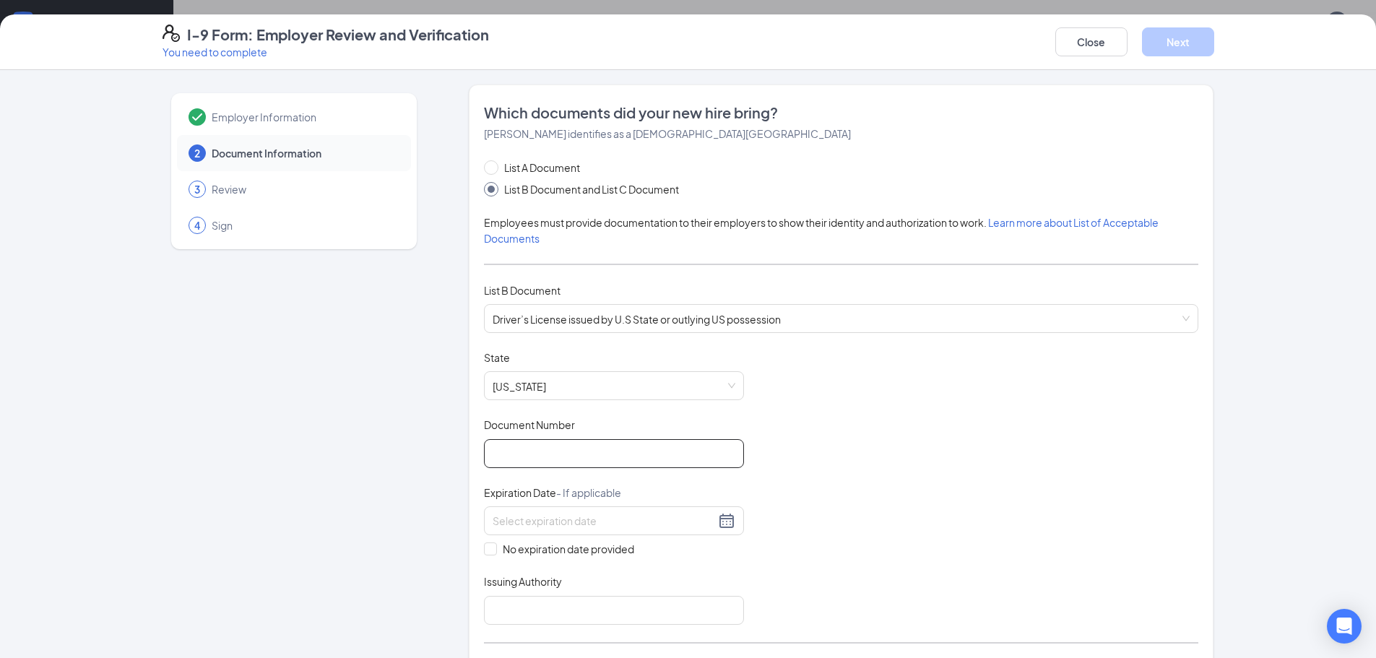
click at [598, 446] on input "Document Number" at bounding box center [614, 453] width 260 height 29
type input "13-155-0386"
click at [728, 523] on div at bounding box center [614, 520] width 243 height 17
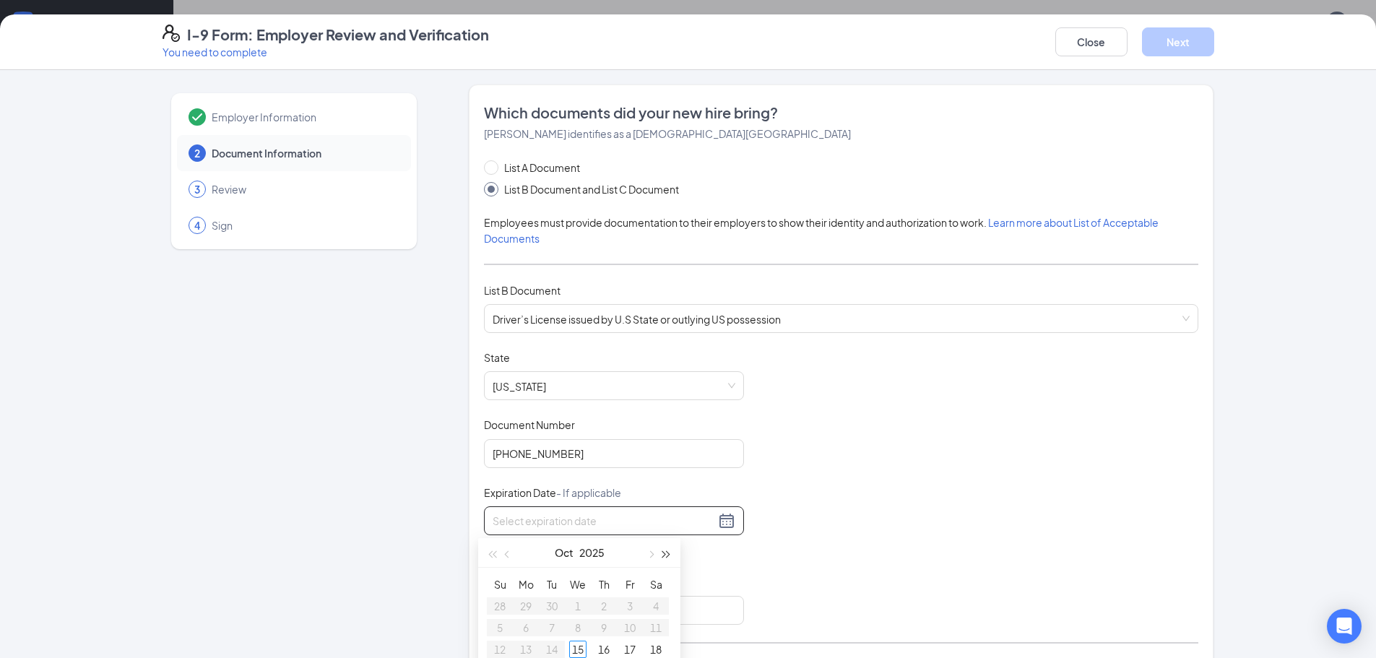
click at [666, 555] on span "button" at bounding box center [666, 554] width 7 height 7
click at [506, 553] on span "button" at bounding box center [508, 554] width 7 height 7
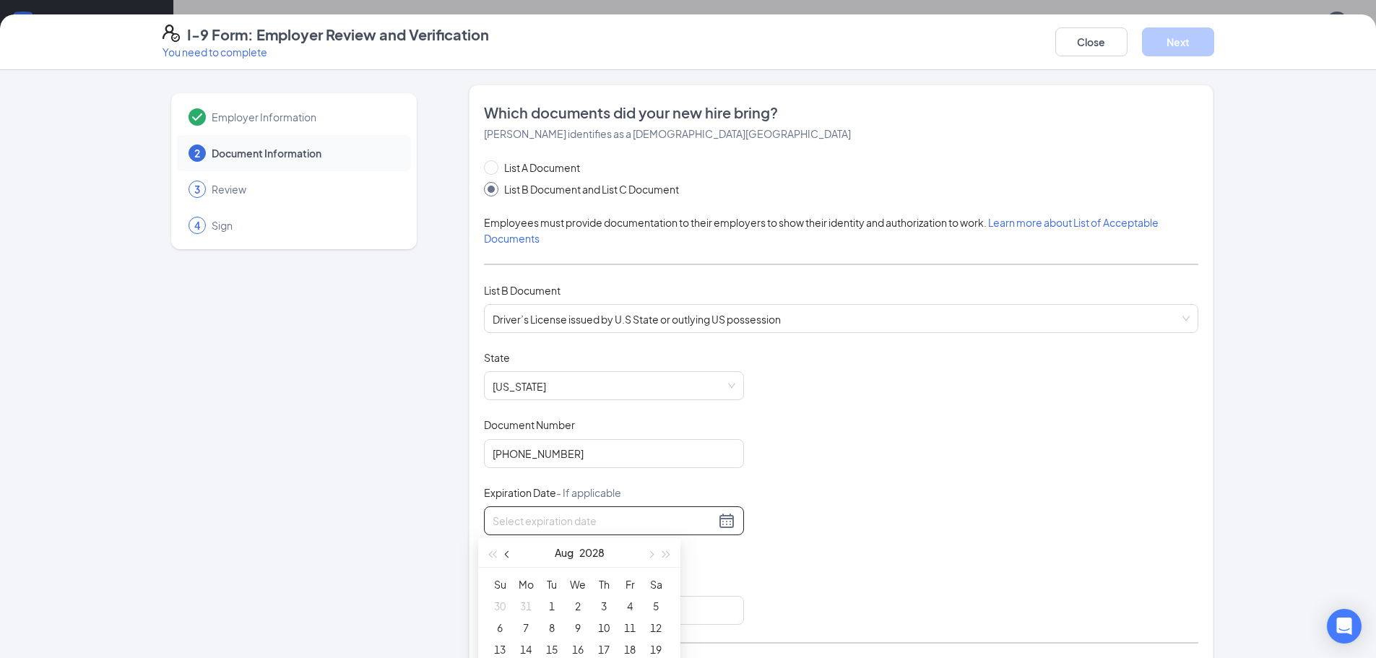
click at [506, 553] on span "button" at bounding box center [508, 554] width 7 height 7
type input "06/08/2028"
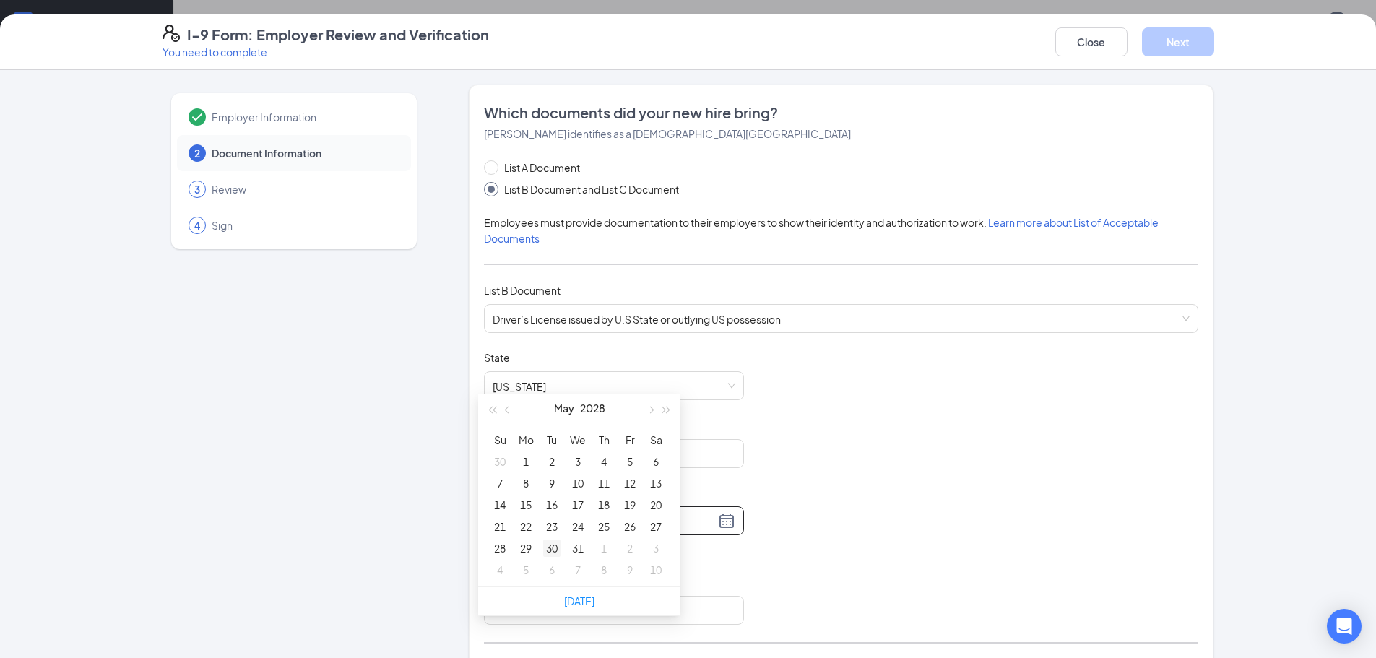
type input "05/30/2028"
click at [551, 553] on div "30" at bounding box center [551, 548] width 17 height 17
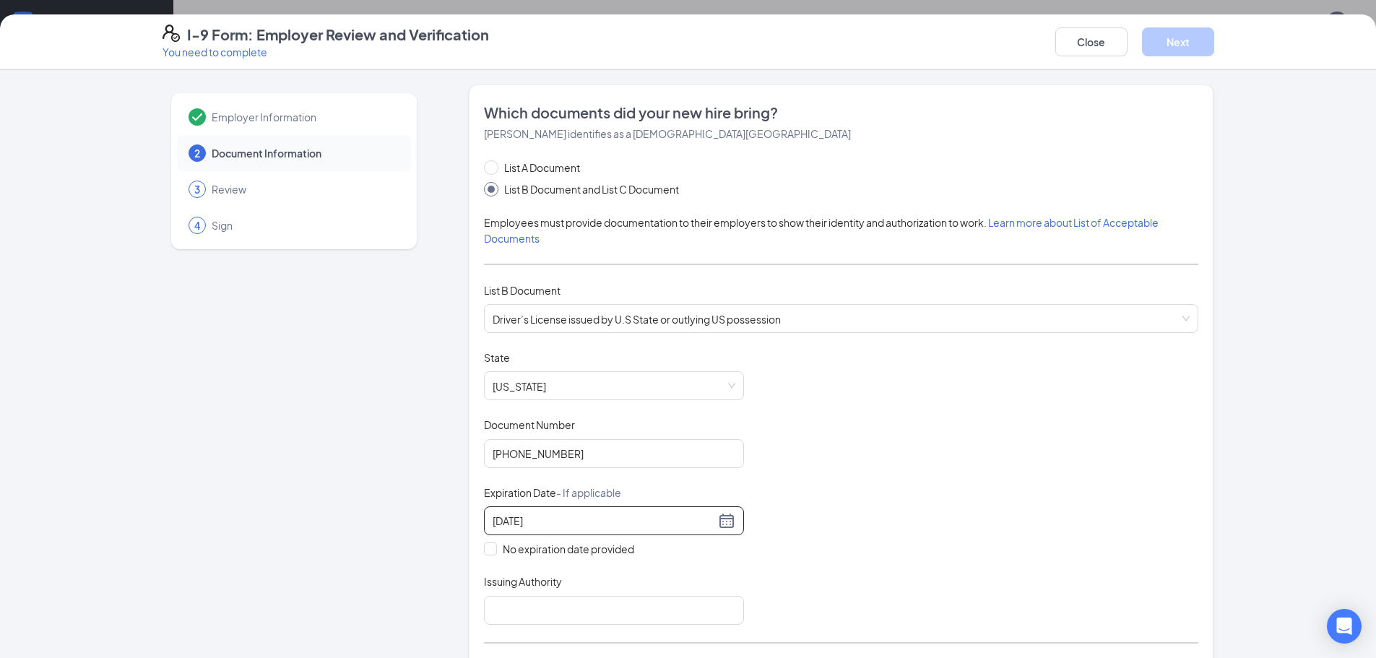
scroll to position [72, 0]
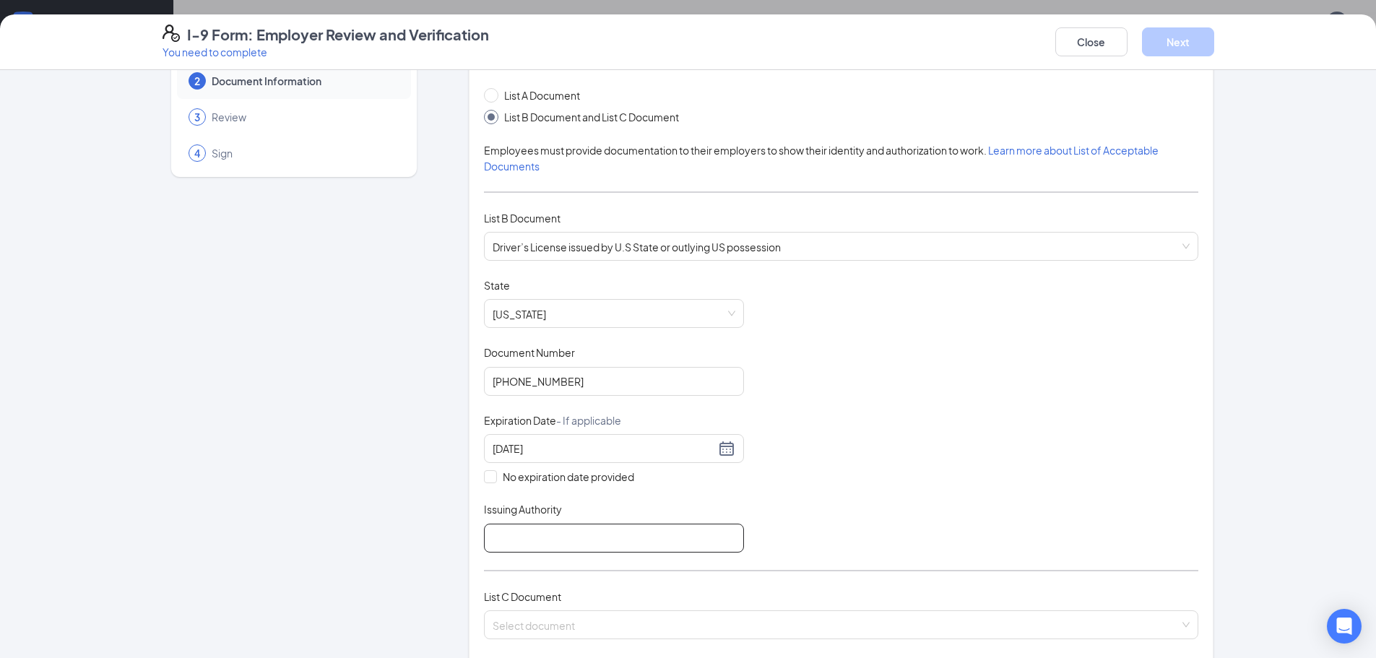
click at [657, 542] on input "Issuing Authority" at bounding box center [614, 538] width 260 height 29
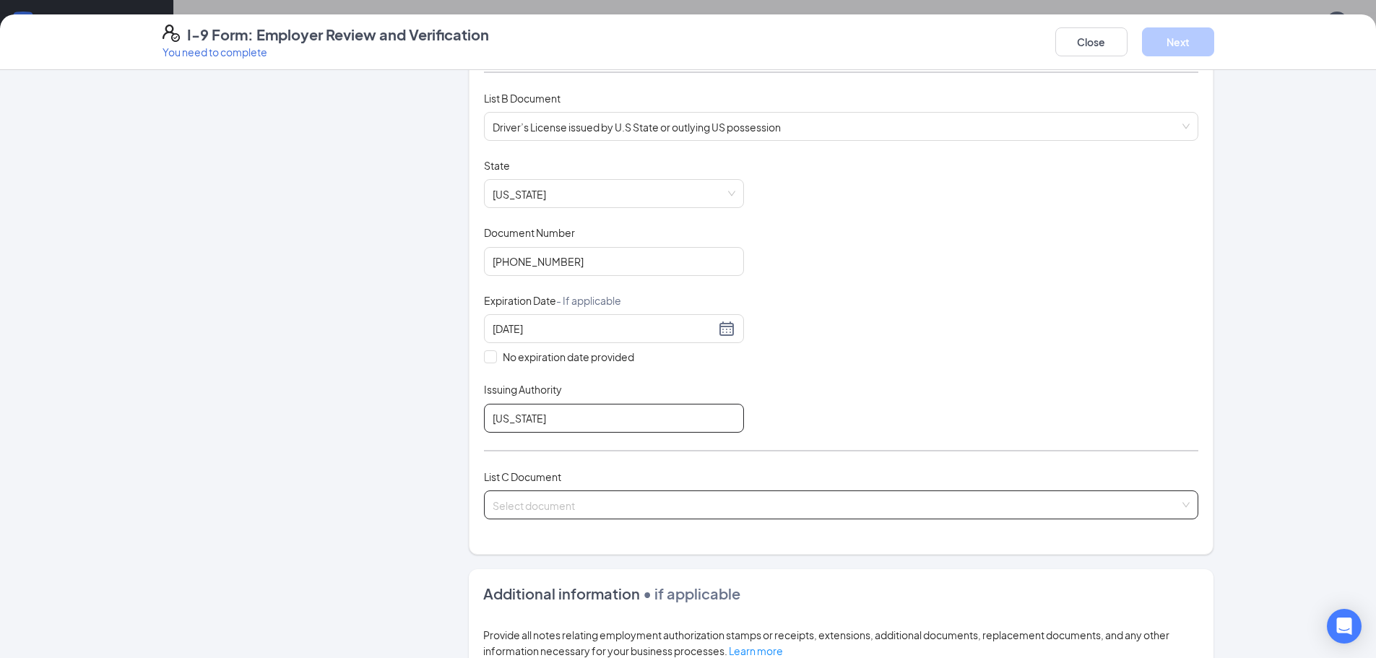
scroll to position [217, 0]
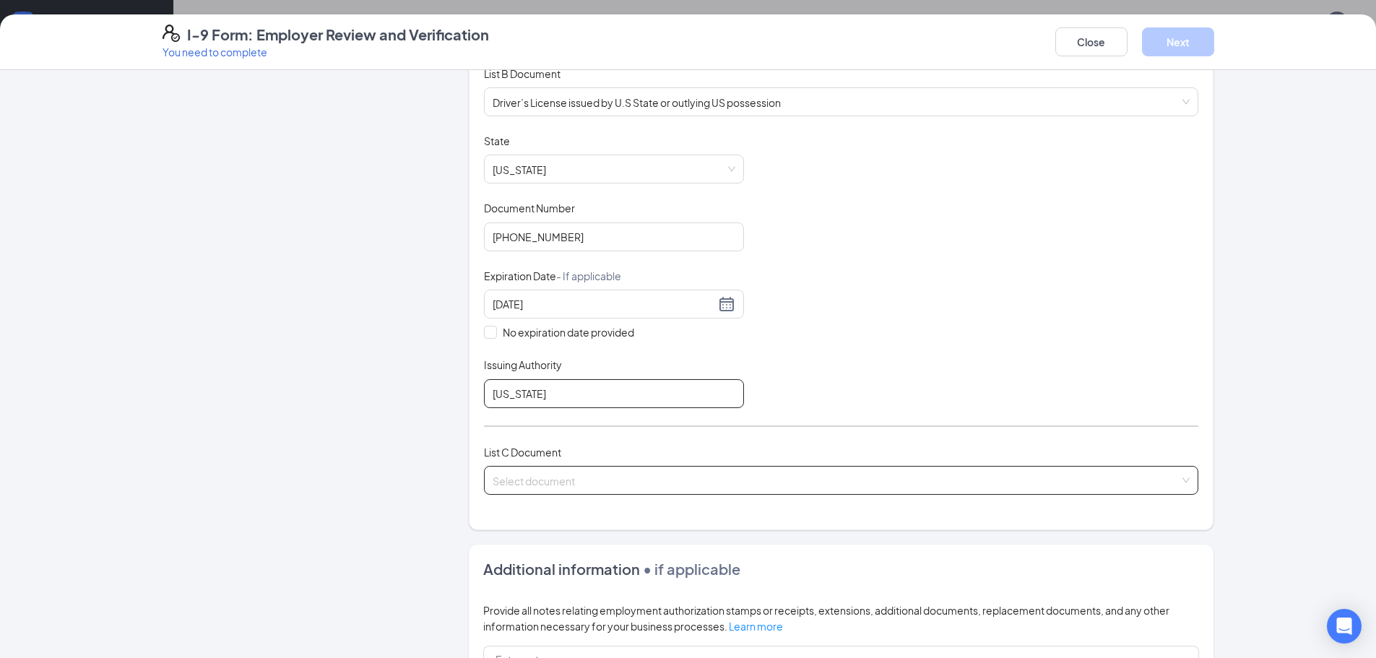
type input "Colorado"
click at [709, 480] on input "search" at bounding box center [836, 478] width 687 height 22
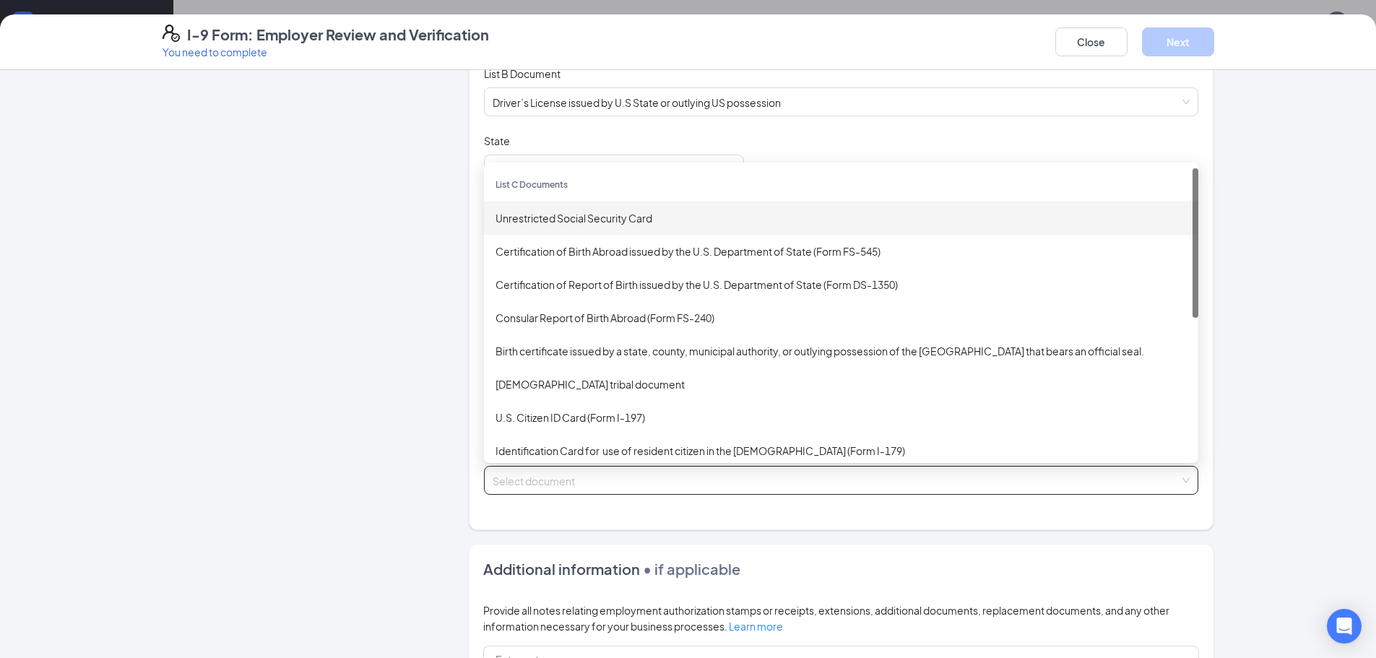
click at [597, 222] on div "Unrestricted Social Security Card" at bounding box center [840, 218] width 691 height 16
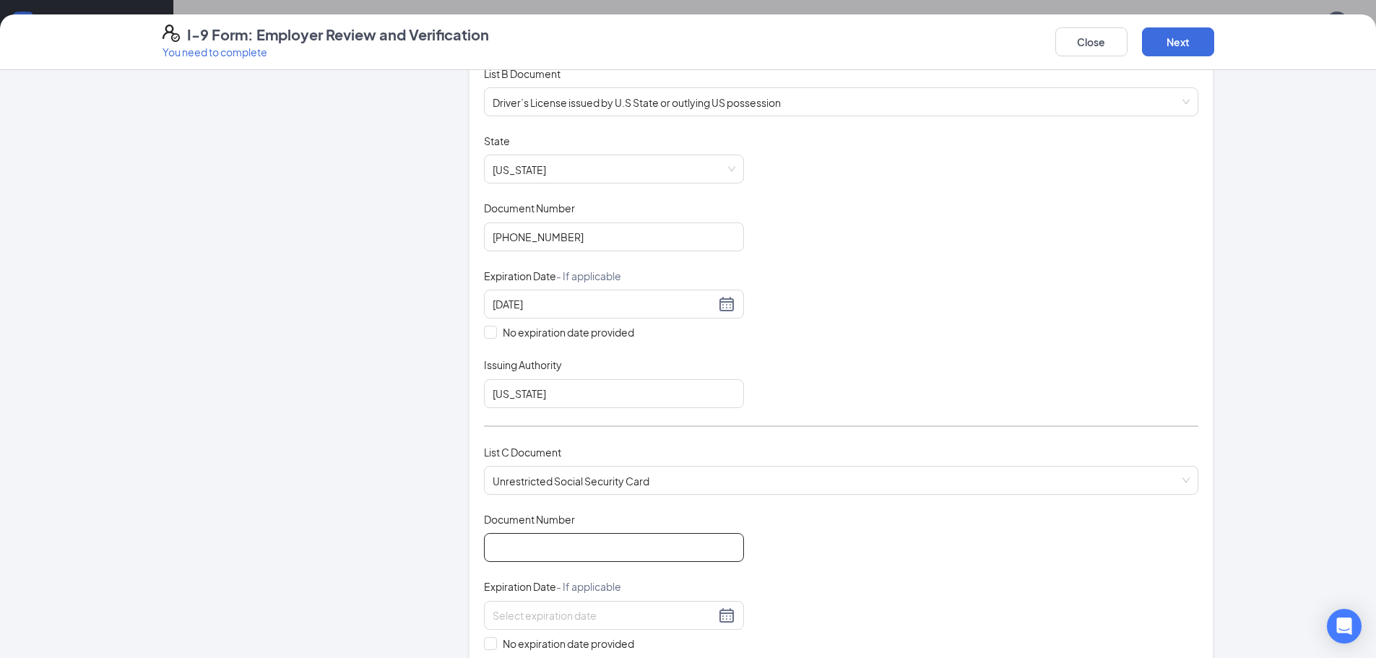
click at [621, 553] on input "Document Number" at bounding box center [614, 547] width 260 height 29
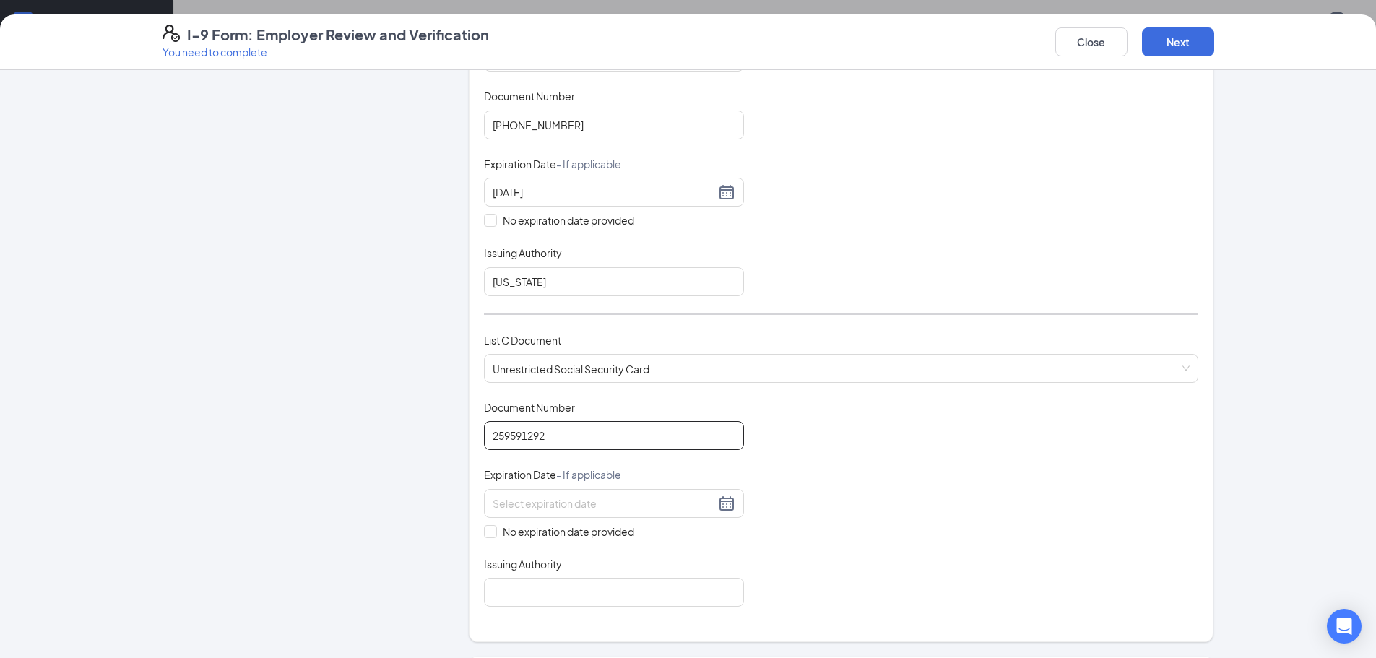
scroll to position [361, 0]
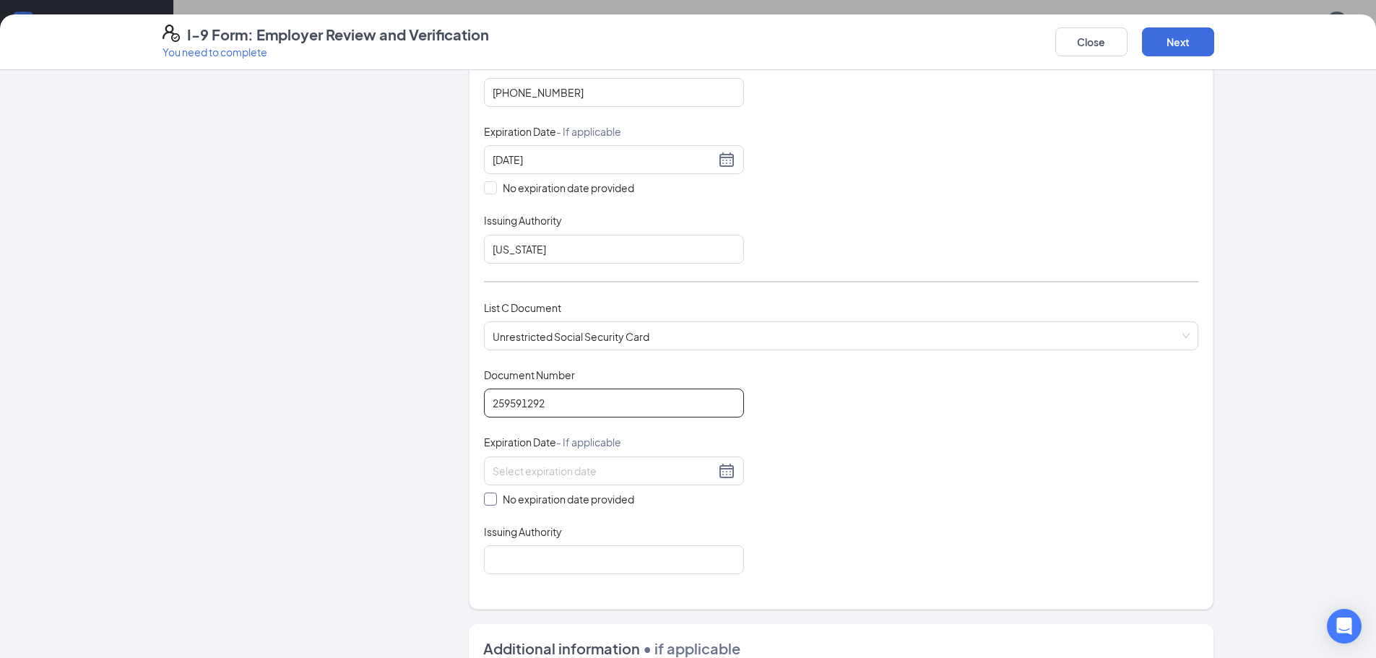
type input "259591292"
click at [487, 504] on span at bounding box center [490, 499] width 13 height 13
click at [487, 503] on input "No expiration date provided" at bounding box center [489, 498] width 10 height 10
checkbox input "true"
click at [618, 565] on input "Issuing Authority" at bounding box center [614, 562] width 260 height 29
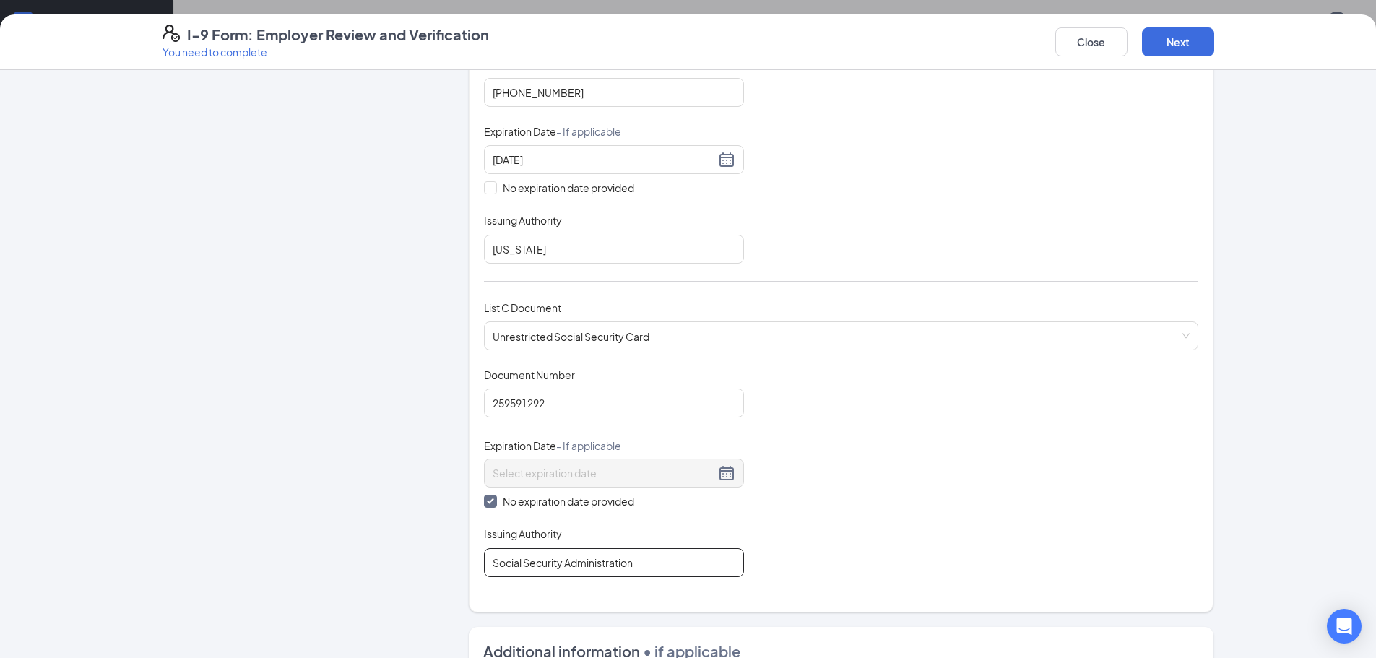
type input "Social Security Administration"
click at [868, 542] on div "Document Title Unrestricted Social Security Card Document Number 259591292 Expi…" at bounding box center [841, 472] width 714 height 209
click at [1185, 49] on button "Next" at bounding box center [1178, 41] width 72 height 29
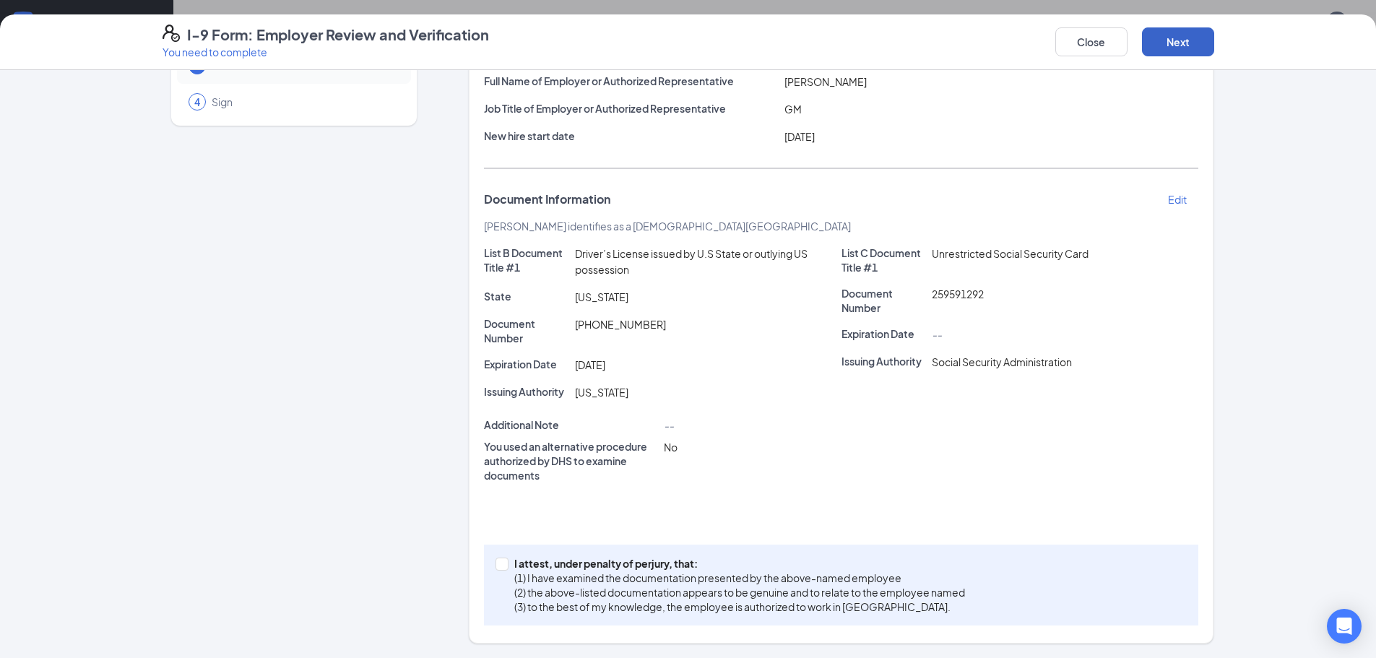
scroll to position [289, 0]
click at [496, 561] on input "I attest, under penalty of perjury, that: (1) I have examined the documentation…" at bounding box center [500, 563] width 10 height 10
checkbox input "true"
click at [1168, 43] on button "Next" at bounding box center [1178, 41] width 72 height 29
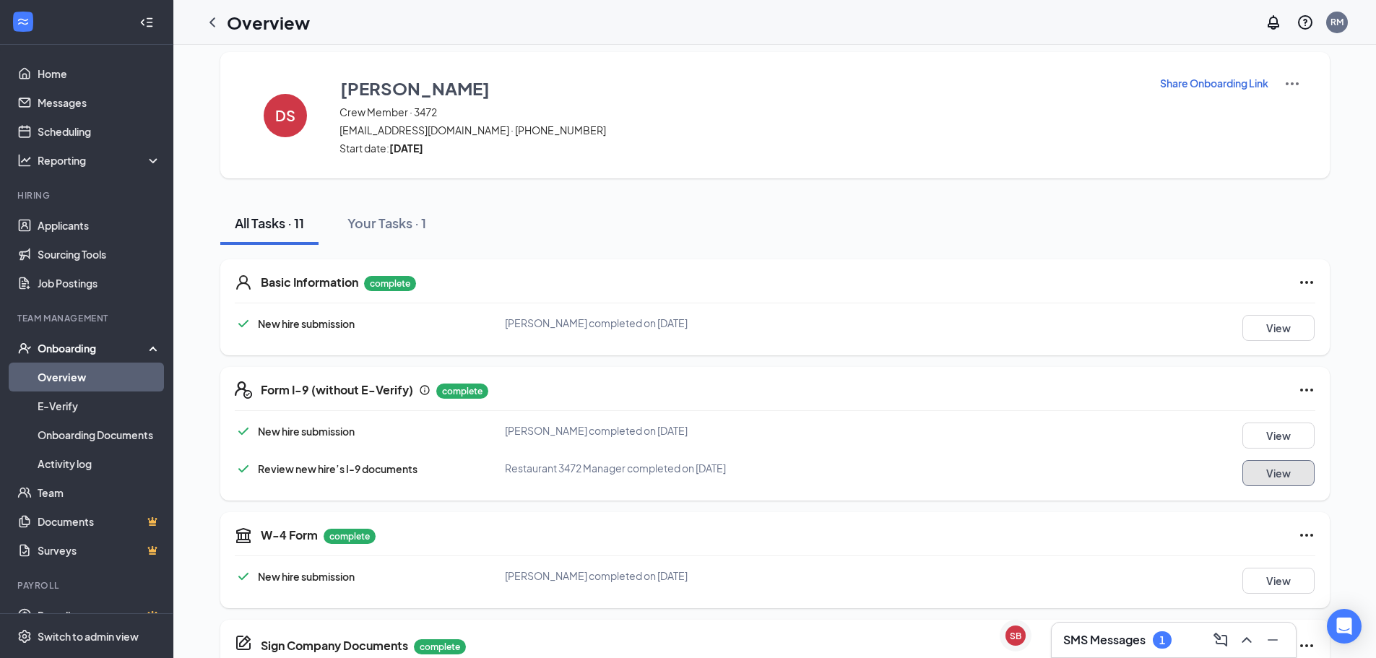
scroll to position [0, 0]
